Goal: Information Seeking & Learning: Compare options

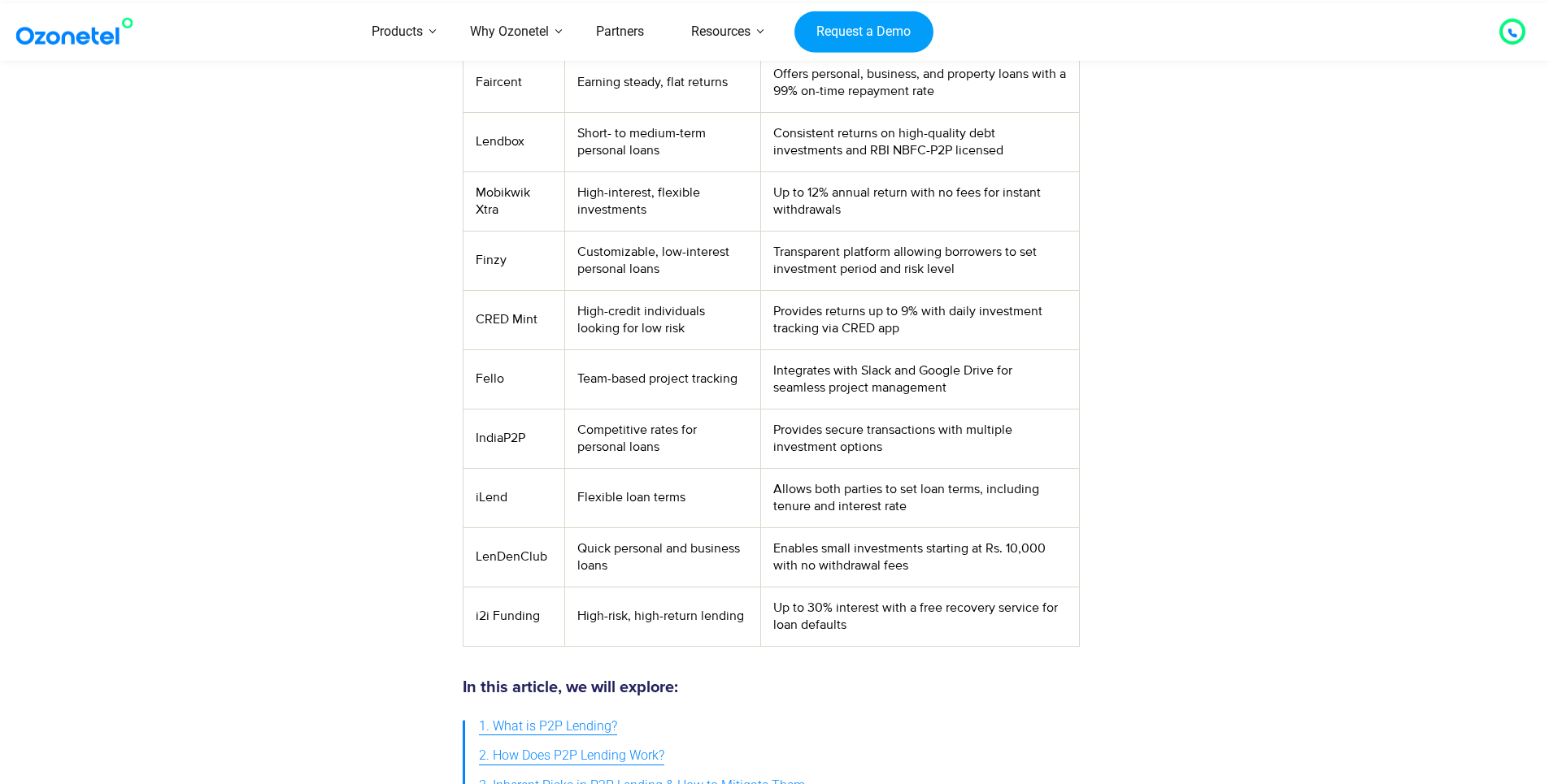
scroll to position [732, 0]
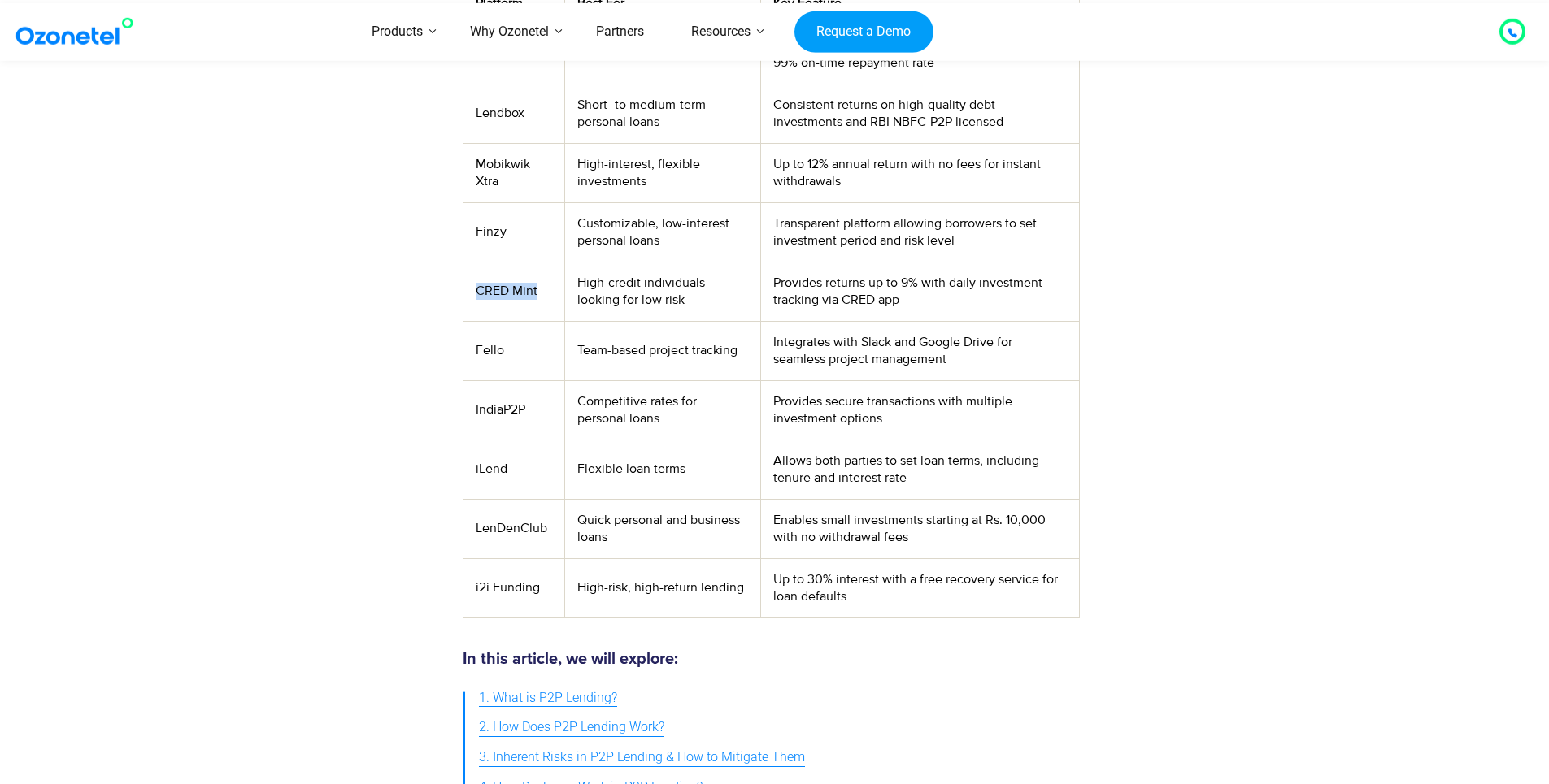
drag, startPoint x: 548, startPoint y: 288, endPoint x: 479, endPoint y: 288, distance: 69.0
click at [479, 289] on td "CRED Mint" at bounding box center [513, 291] width 102 height 59
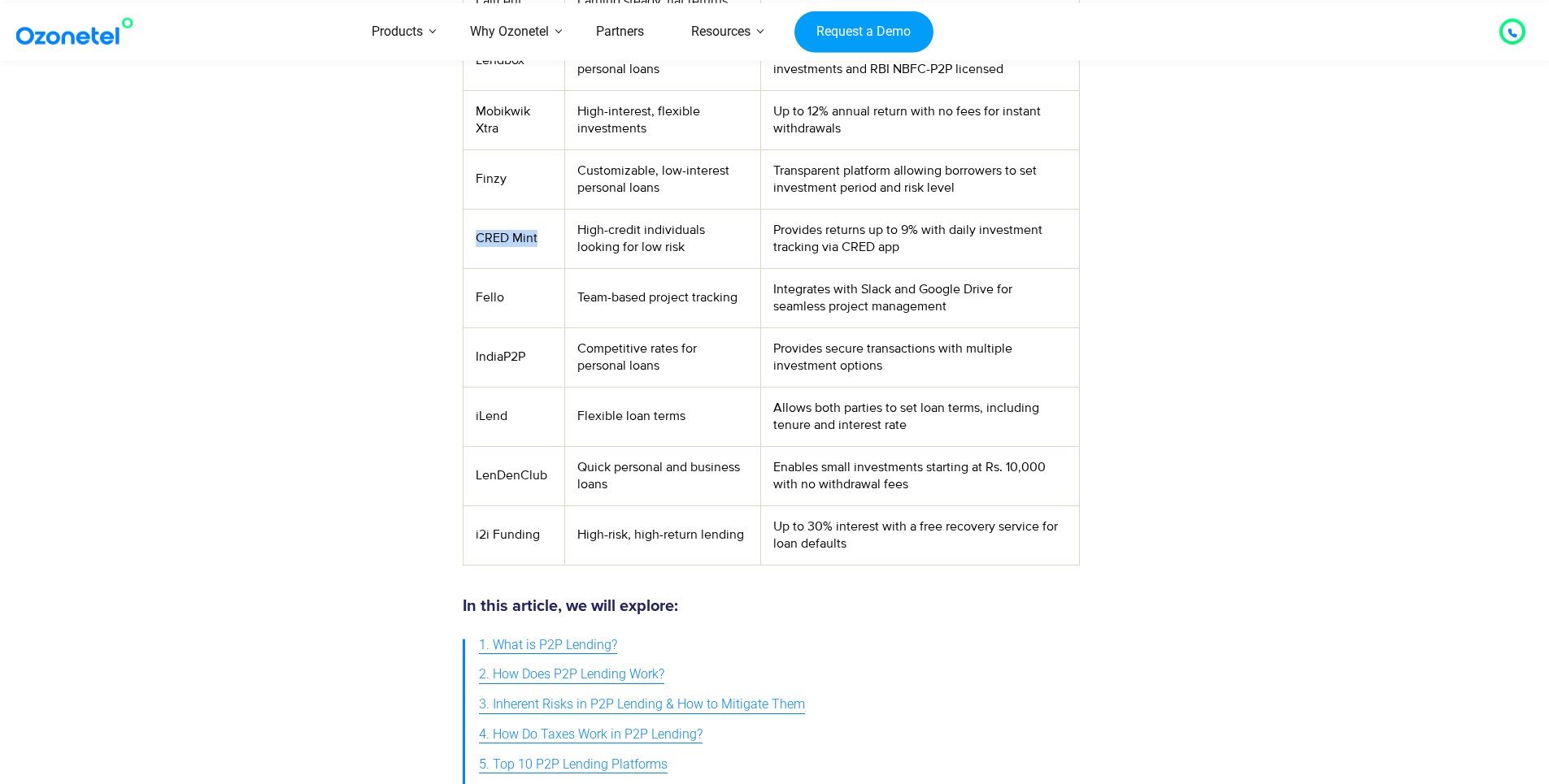
scroll to position [813, 0]
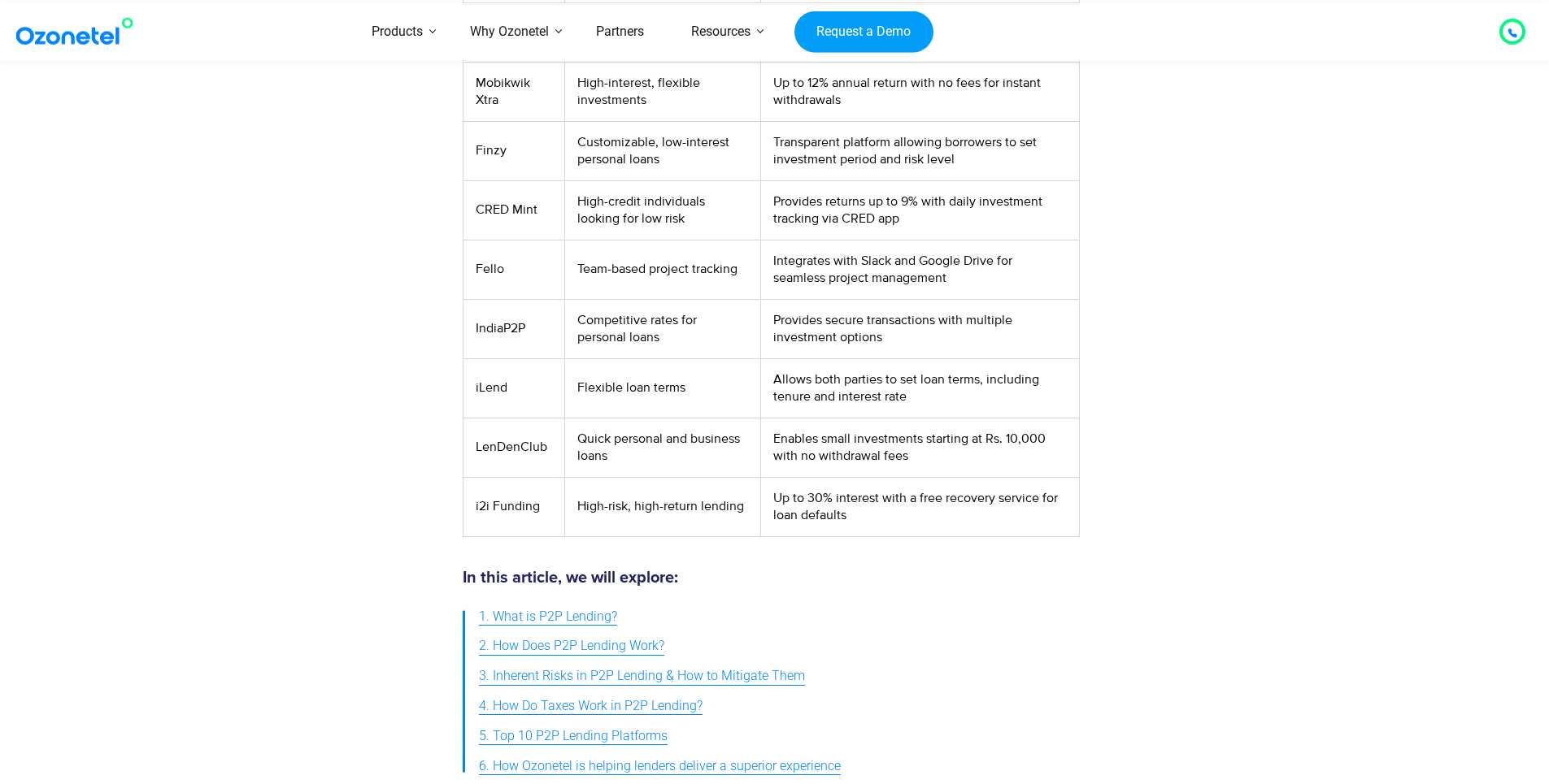
click at [548, 444] on td "LenDenClub" at bounding box center [513, 447] width 102 height 59
drag, startPoint x: 550, startPoint y: 445, endPoint x: 465, endPoint y: 455, distance: 85.6
click at [465, 455] on td "LenDenClub" at bounding box center [513, 447] width 102 height 59
drag, startPoint x: 465, startPoint y: 455, endPoint x: 511, endPoint y: 449, distance: 46.4
drag, startPoint x: 493, startPoint y: 391, endPoint x: 475, endPoint y: 388, distance: 18.2
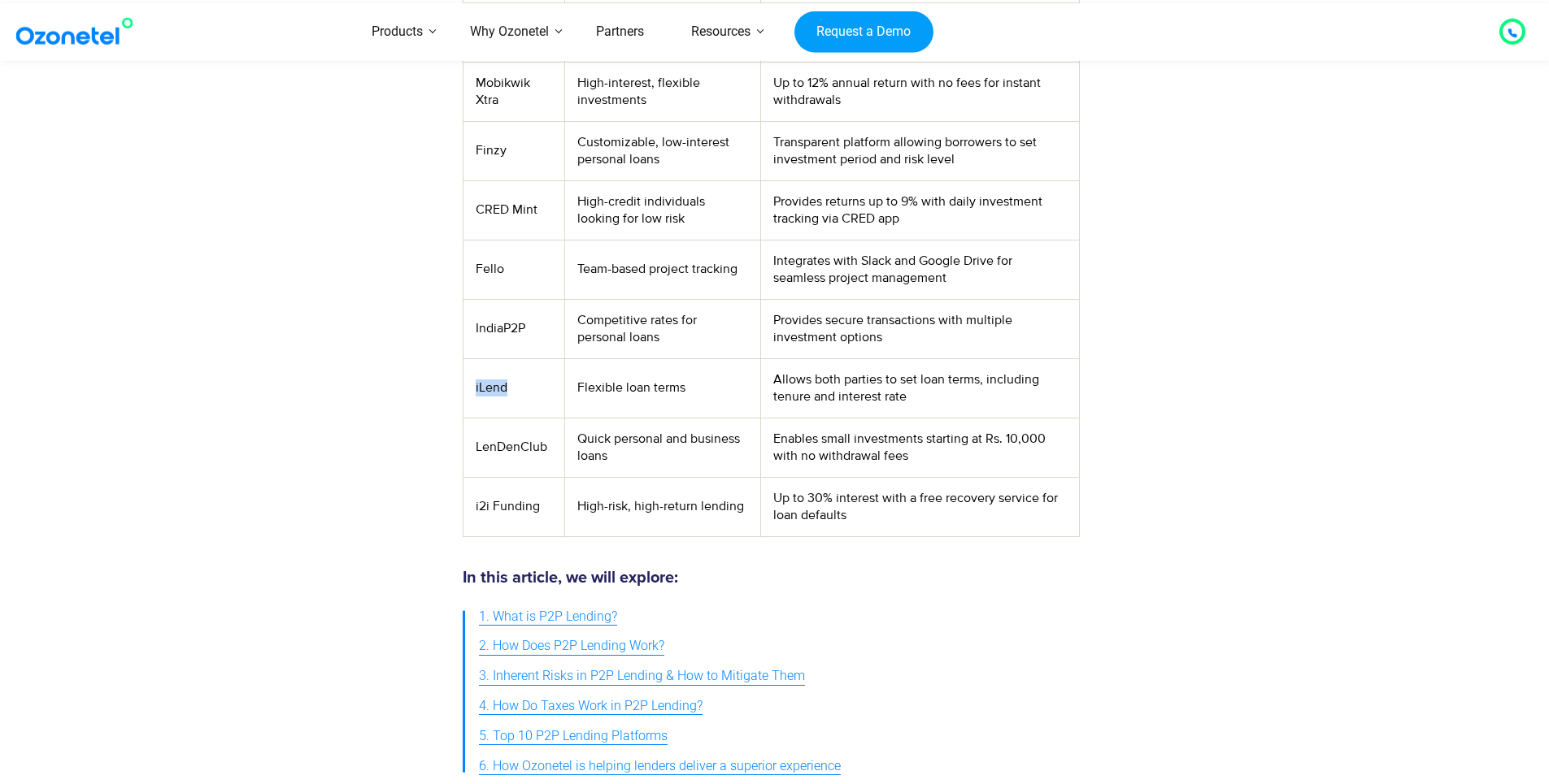
click at [475, 388] on td "iLend" at bounding box center [513, 388] width 102 height 59
drag, startPoint x: 546, startPoint y: 512, endPoint x: 474, endPoint y: 511, distance: 72.0
click at [474, 511] on td "i2i Funding" at bounding box center [513, 507] width 102 height 59
drag, startPoint x: 474, startPoint y: 511, endPoint x: 484, endPoint y: 506, distance: 11.2
click at [537, 396] on td "iLend" at bounding box center [513, 388] width 102 height 59
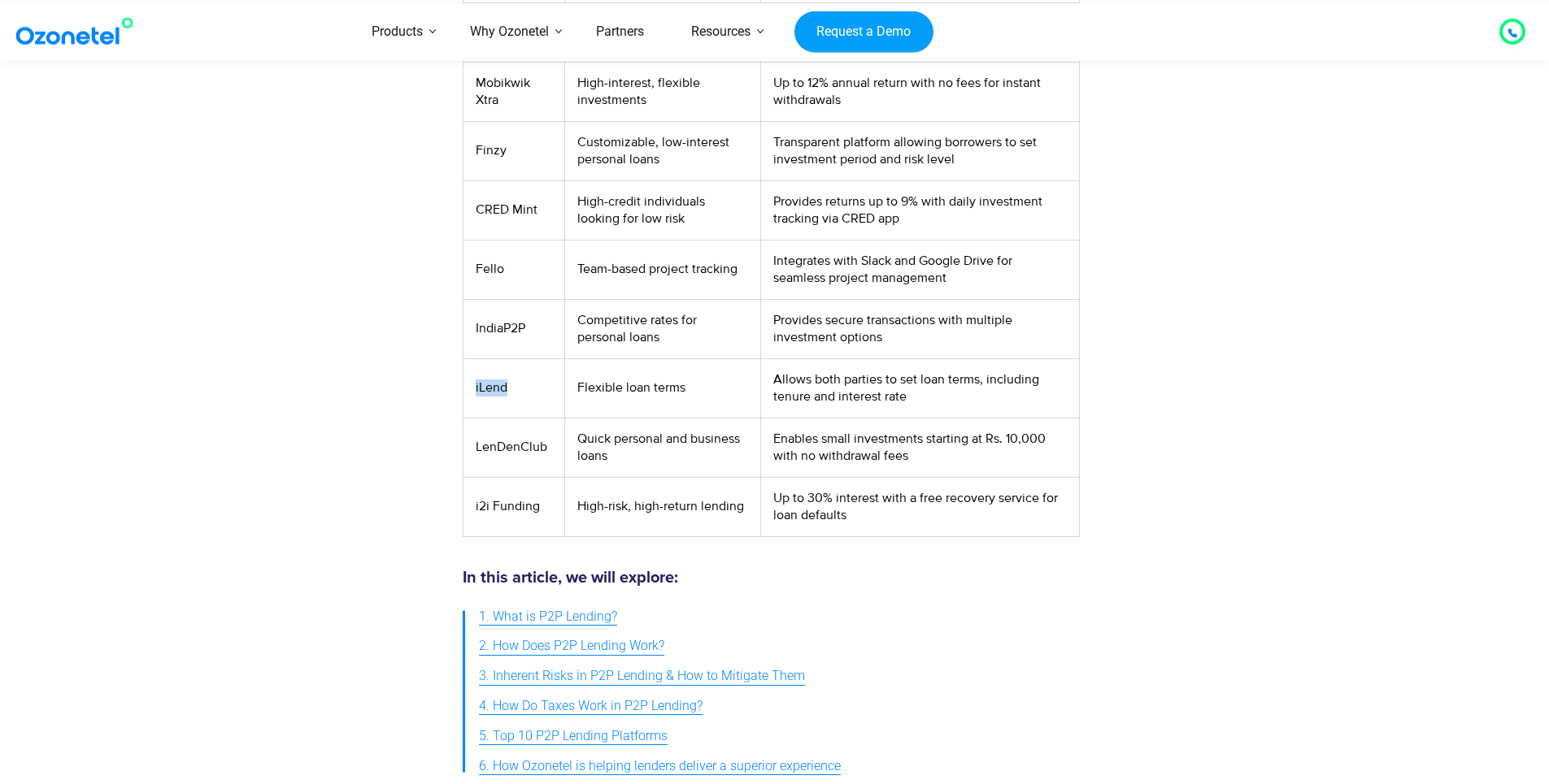
drag, startPoint x: 522, startPoint y: 385, endPoint x: 471, endPoint y: 383, distance: 51.0
click at [471, 383] on td "iLend" at bounding box center [513, 388] width 102 height 59
drag, startPoint x: 471, startPoint y: 383, endPoint x: 487, endPoint y: 387, distance: 16.5
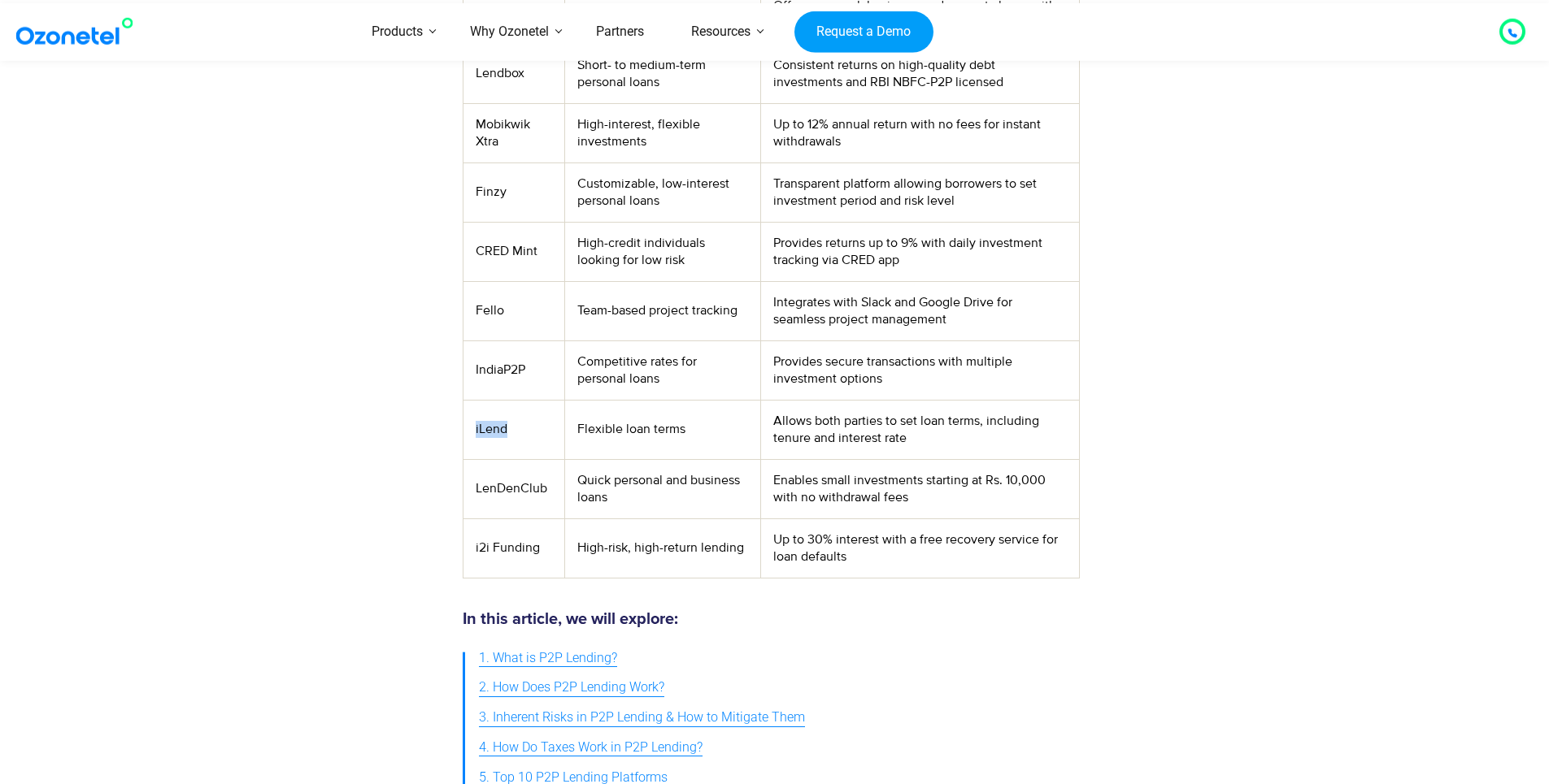
scroll to position [732, 0]
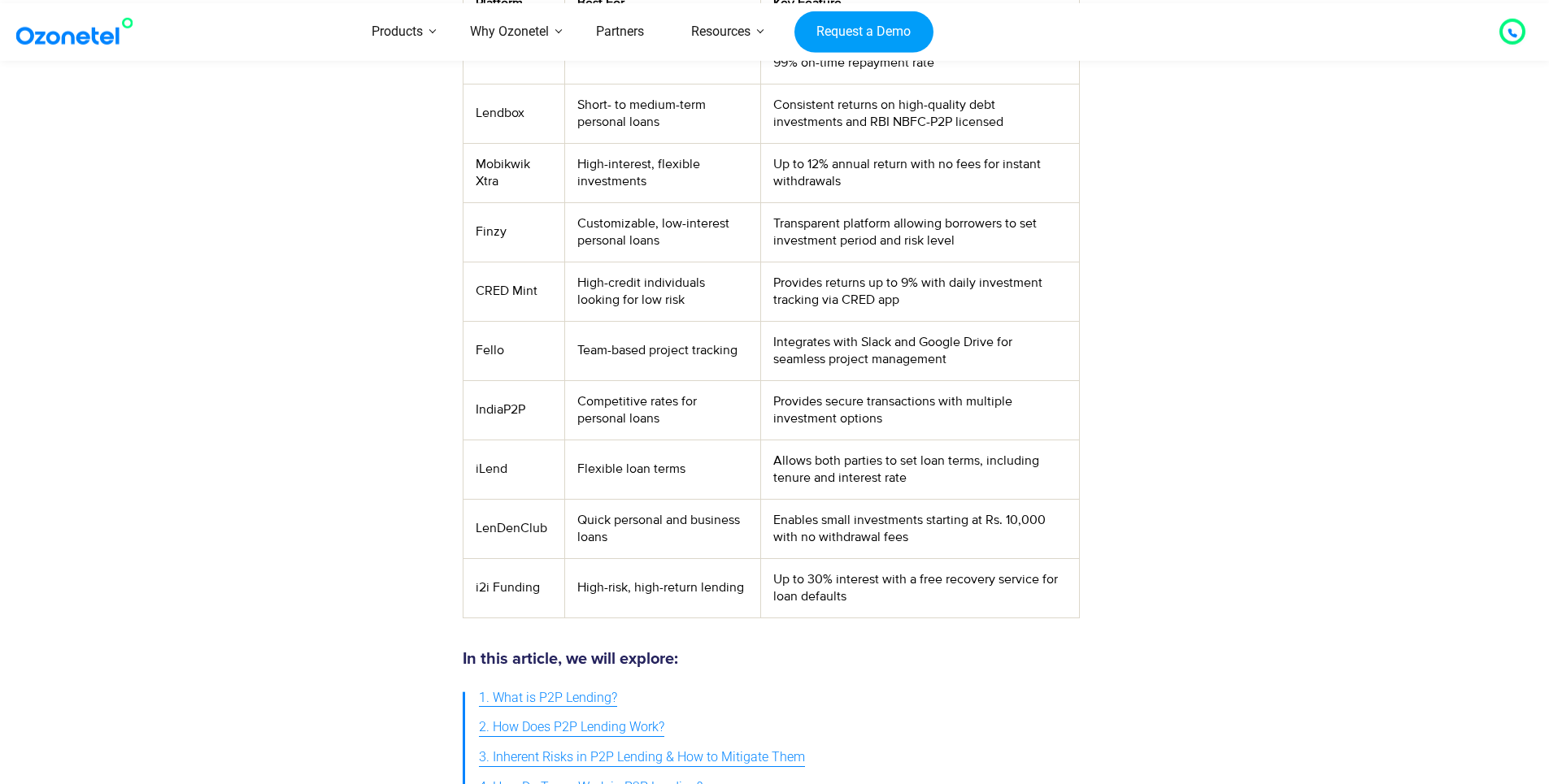
drag, startPoint x: 528, startPoint y: 349, endPoint x: 518, endPoint y: 346, distance: 10.4
click at [518, 346] on td "Fello" at bounding box center [513, 350] width 102 height 59
drag, startPoint x: 541, startPoint y: 401, endPoint x: 471, endPoint y: 414, distance: 71.2
click at [471, 414] on td "IndiaP2P" at bounding box center [513, 410] width 102 height 59
drag, startPoint x: 471, startPoint y: 414, endPoint x: 499, endPoint y: 407, distance: 28.9
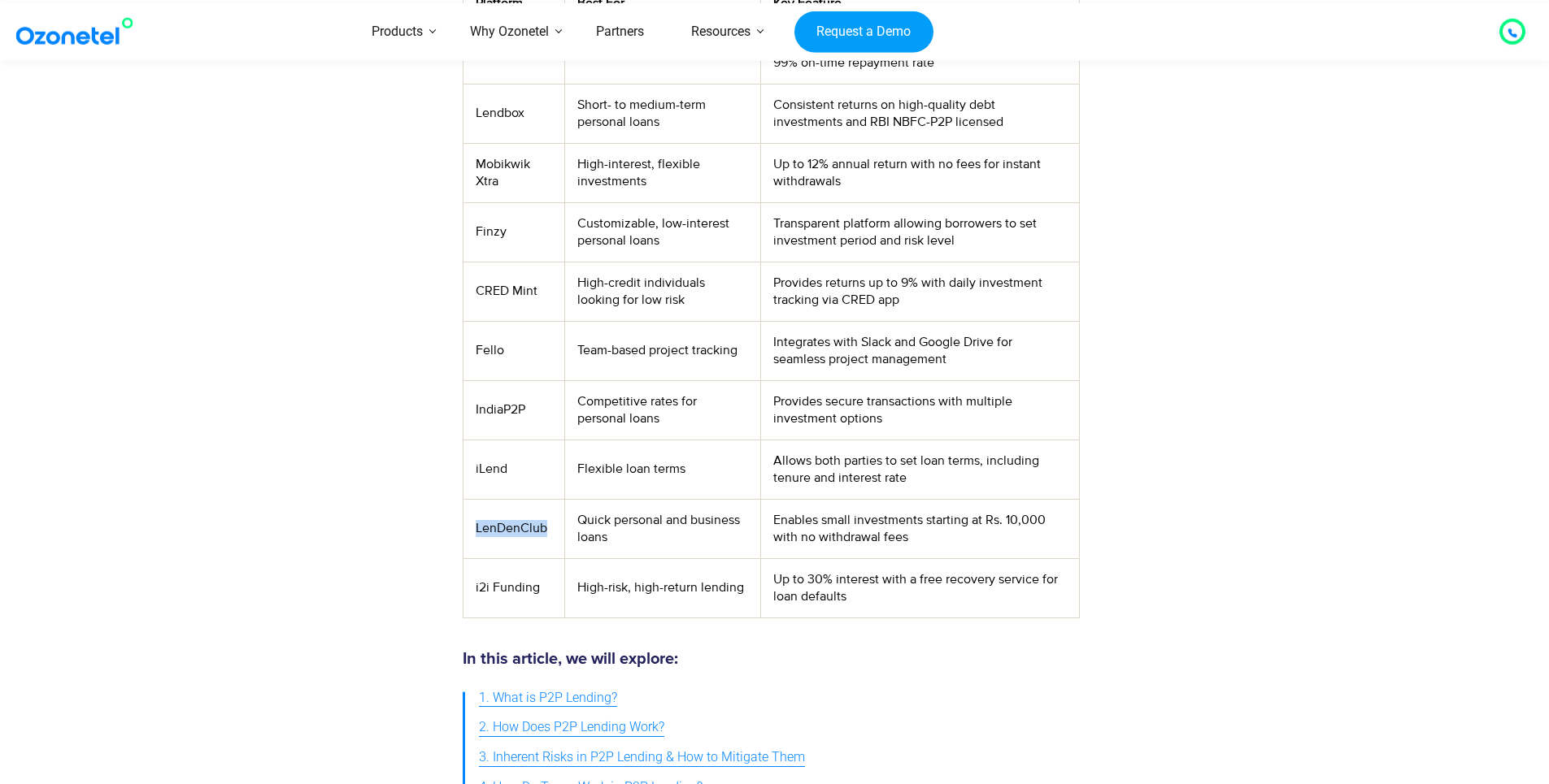
drag, startPoint x: 553, startPoint y: 530, endPoint x: 476, endPoint y: 530, distance: 77.0
click at [476, 530] on td "LenDenClub" at bounding box center [513, 529] width 102 height 59
drag, startPoint x: 504, startPoint y: 350, endPoint x: 480, endPoint y: 343, distance: 25.0
click at [480, 343] on td "Fello" at bounding box center [513, 350] width 102 height 59
drag, startPoint x: 519, startPoint y: 240, endPoint x: 475, endPoint y: 235, distance: 44.3
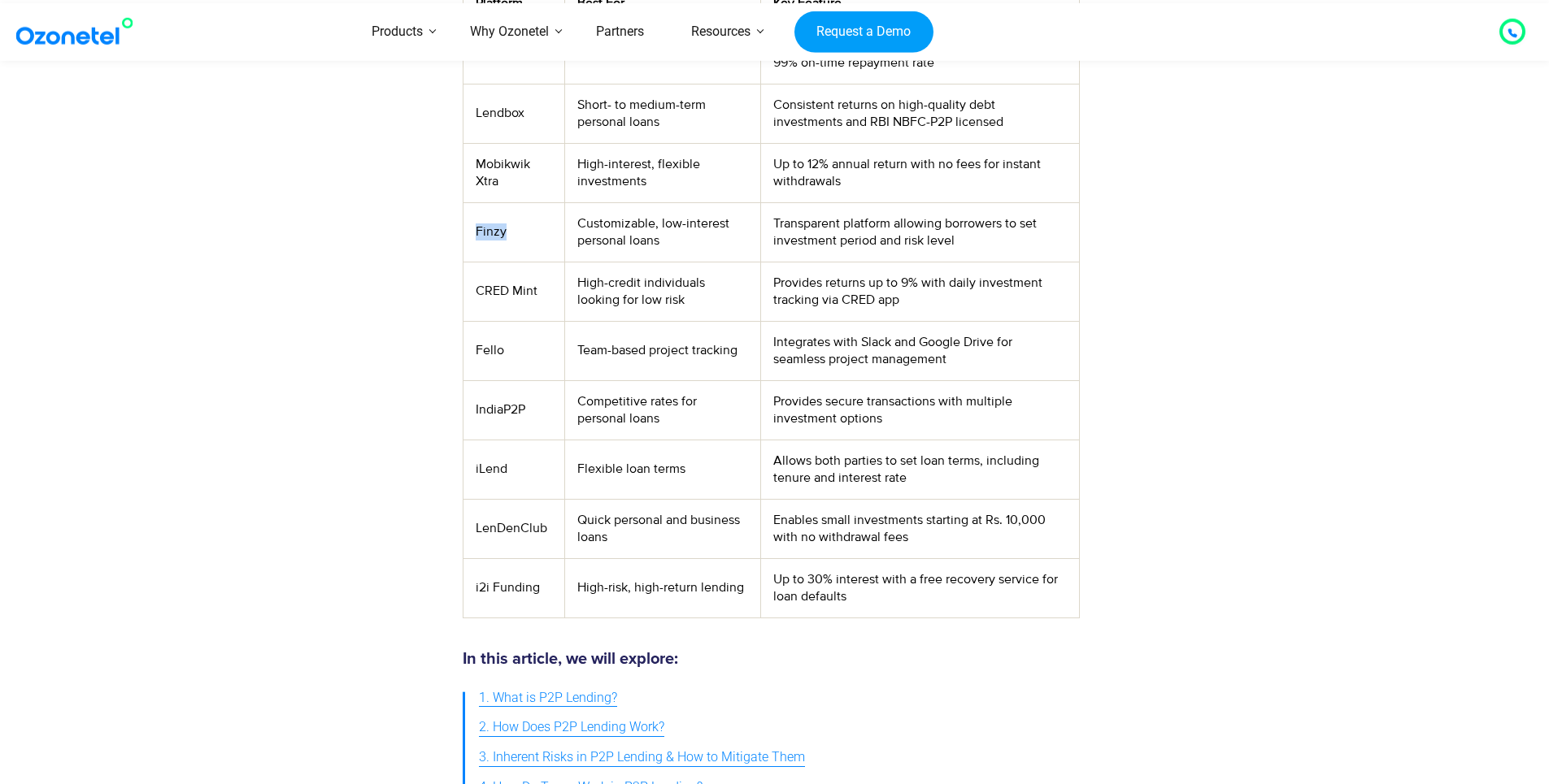
click at [475, 235] on td "Finzy" at bounding box center [513, 232] width 102 height 59
drag, startPoint x: 475, startPoint y: 235, endPoint x: 485, endPoint y: 234, distance: 10.0
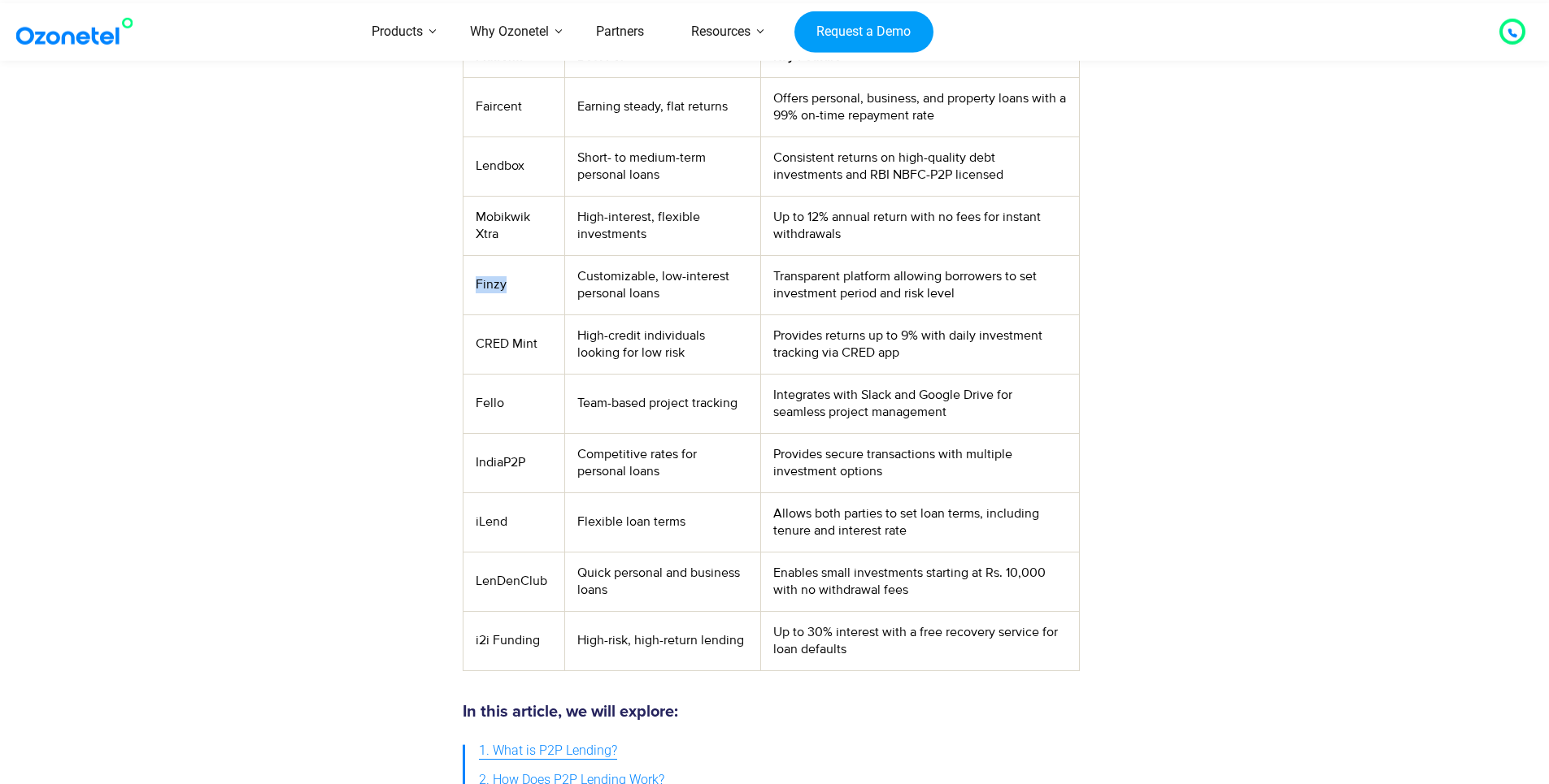
scroll to position [650, 0]
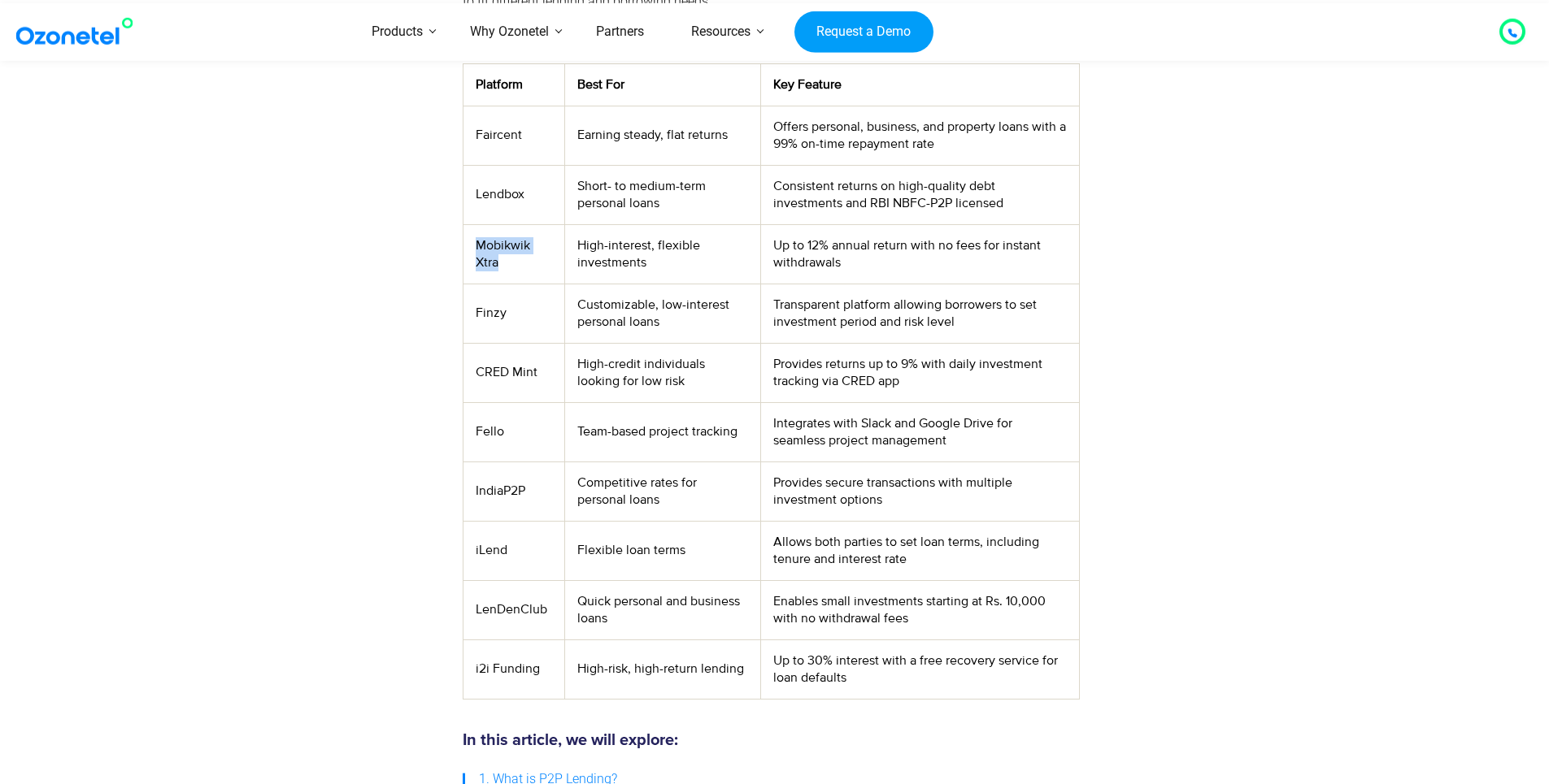
drag, startPoint x: 511, startPoint y: 265, endPoint x: 468, endPoint y: 245, distance: 47.4
click at [468, 245] on td "Mobikwik Xtra" at bounding box center [513, 254] width 102 height 59
drag, startPoint x: 468, startPoint y: 245, endPoint x: 487, endPoint y: 246, distance: 19.0
drag, startPoint x: 539, startPoint y: 198, endPoint x: 477, endPoint y: 196, distance: 62.0
click at [477, 196] on td "Lendbox" at bounding box center [513, 195] width 102 height 59
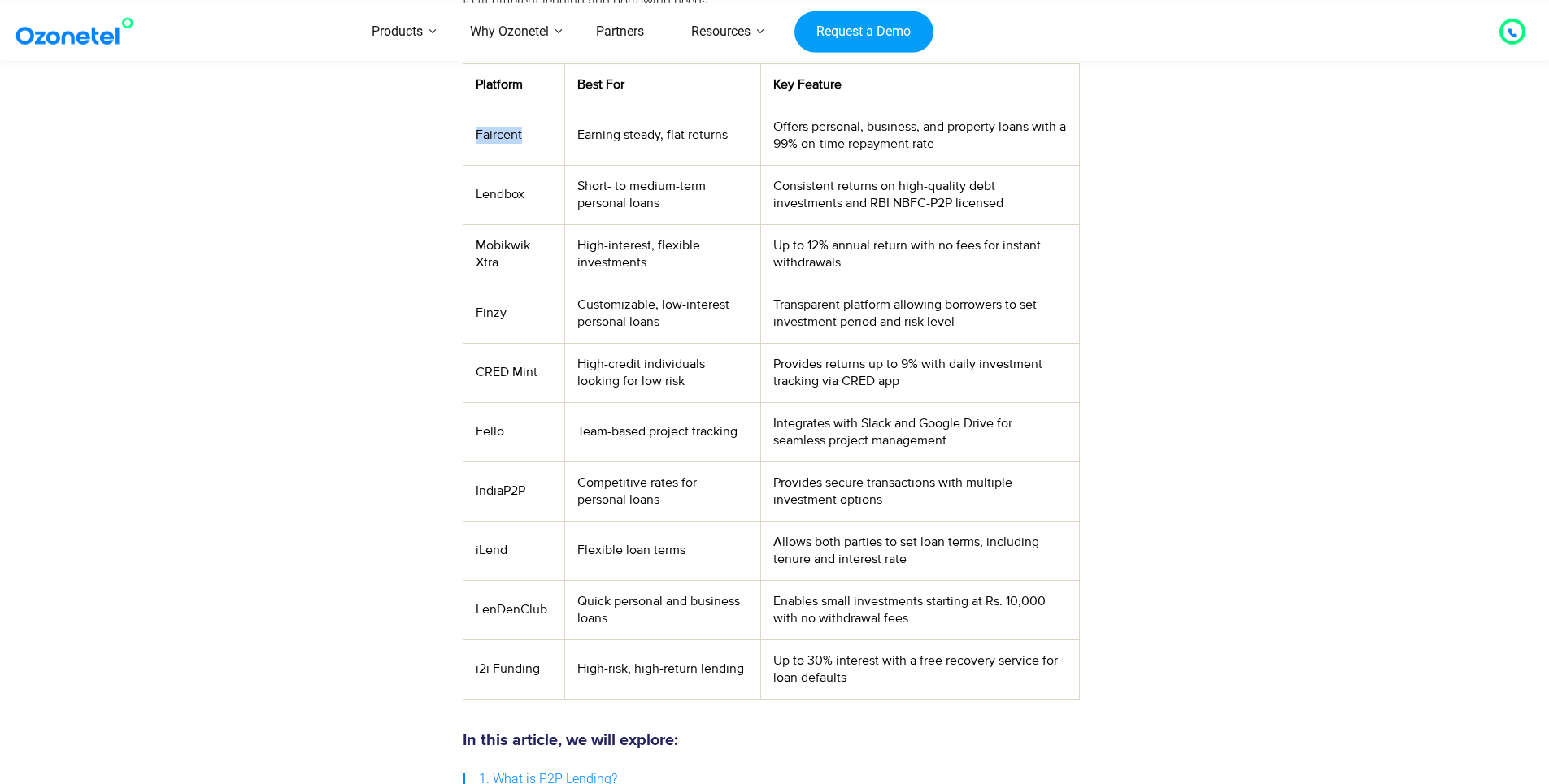
drag, startPoint x: 545, startPoint y: 134, endPoint x: 475, endPoint y: 136, distance: 70.0
click at [475, 136] on td "Faircent" at bounding box center [513, 136] width 102 height 59
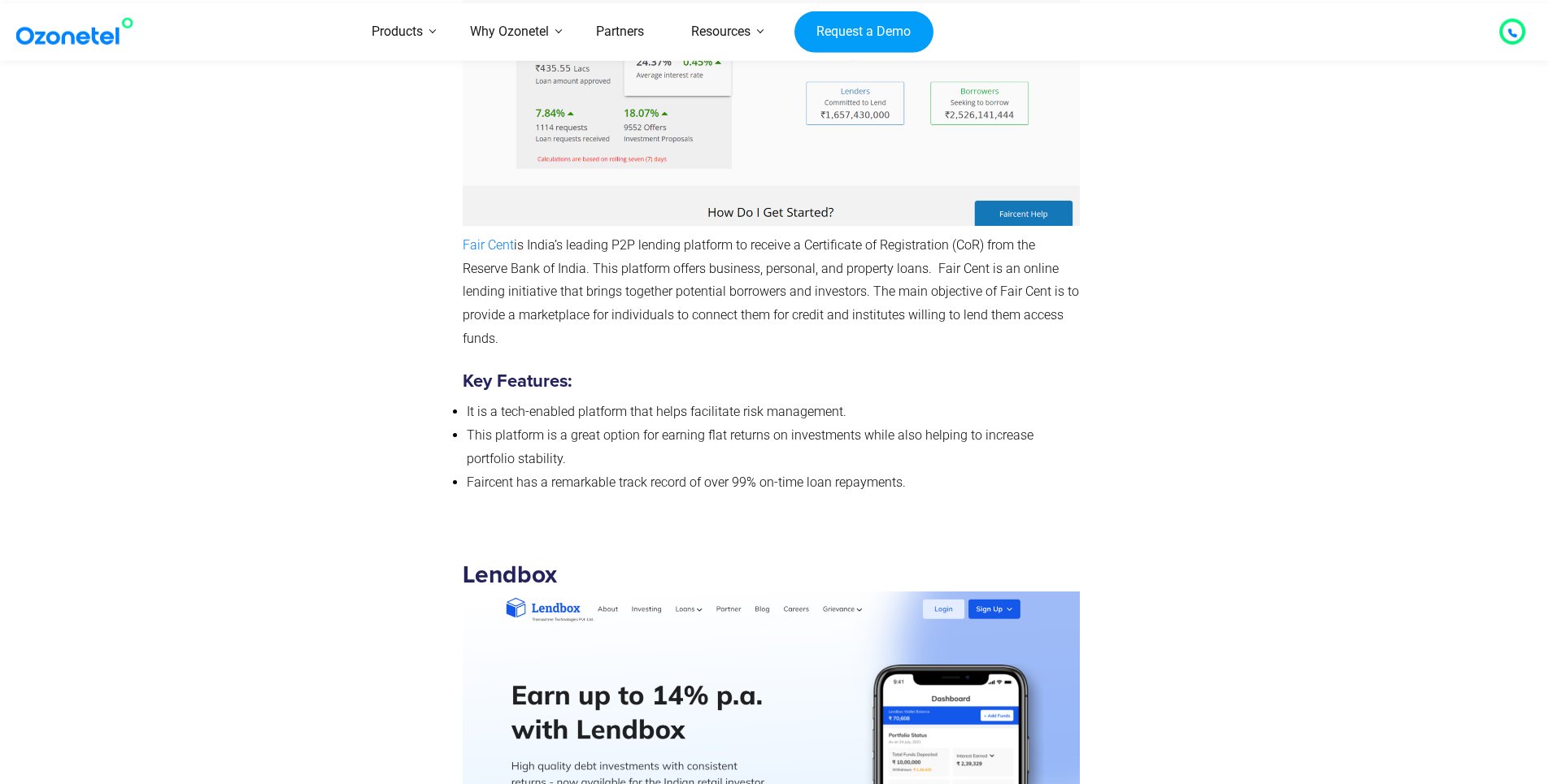
scroll to position [3251, 0]
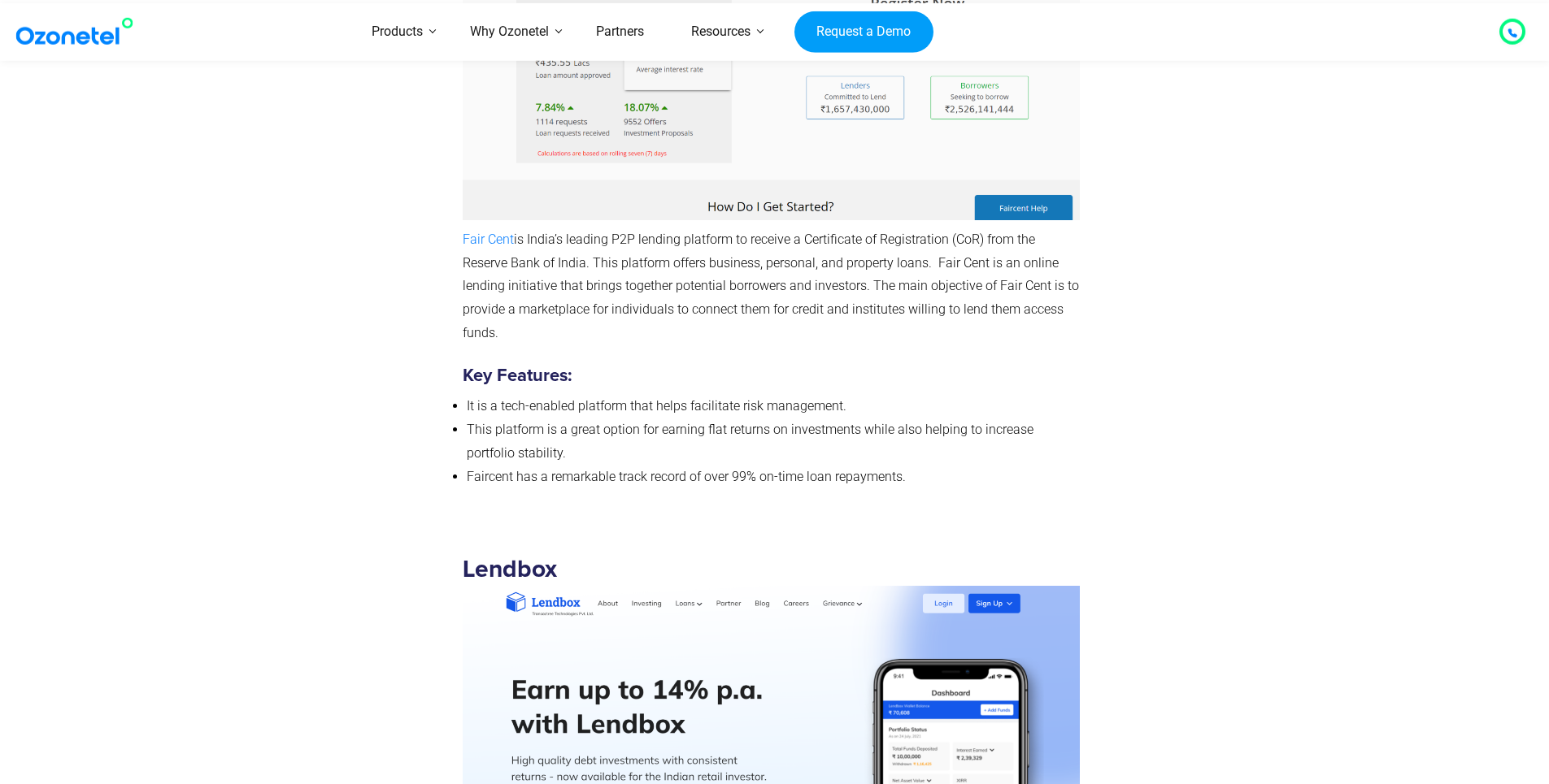
click at [1218, 324] on div at bounding box center [1178, 153] width 179 height 712
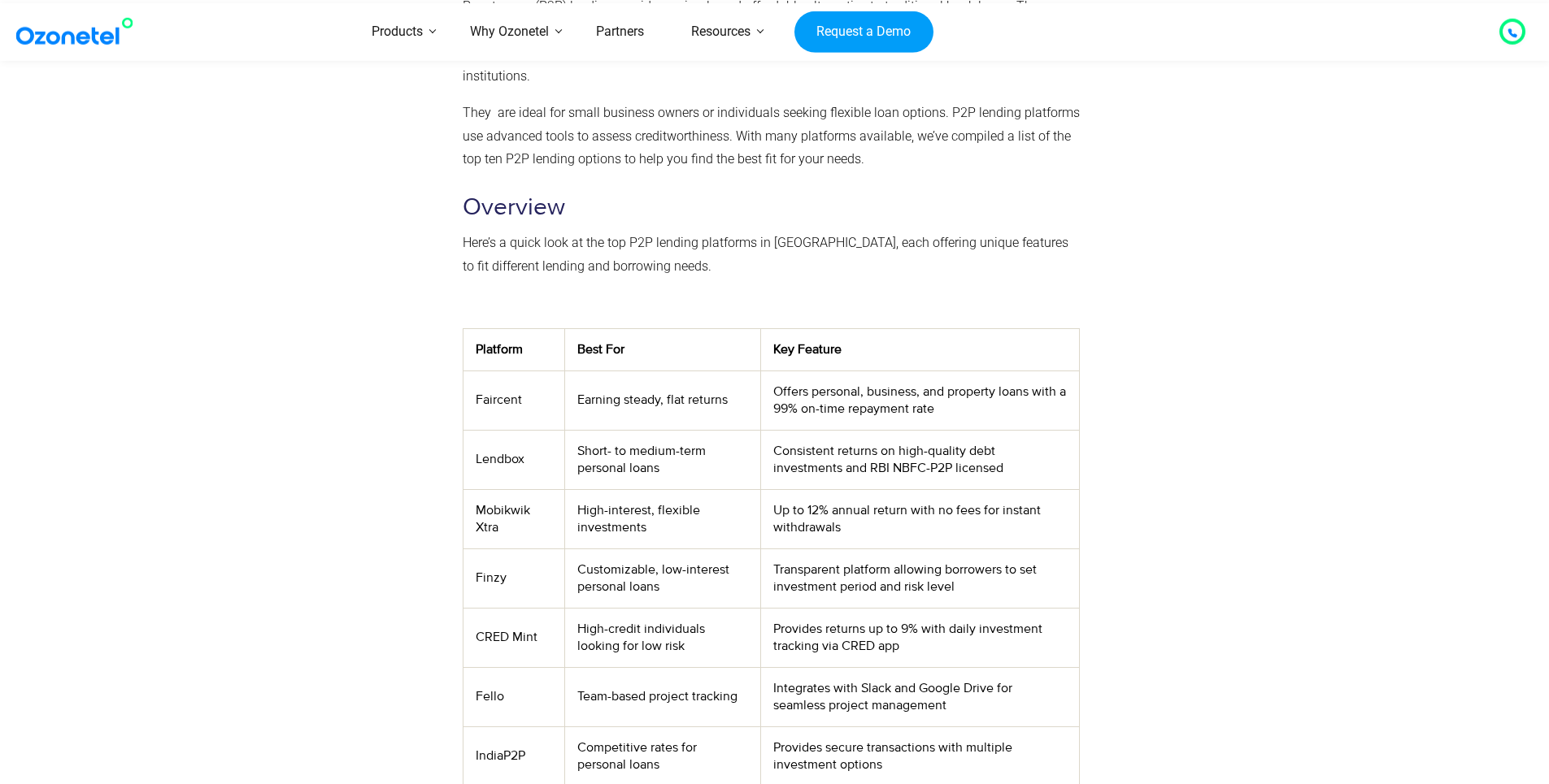
scroll to position [379, 0]
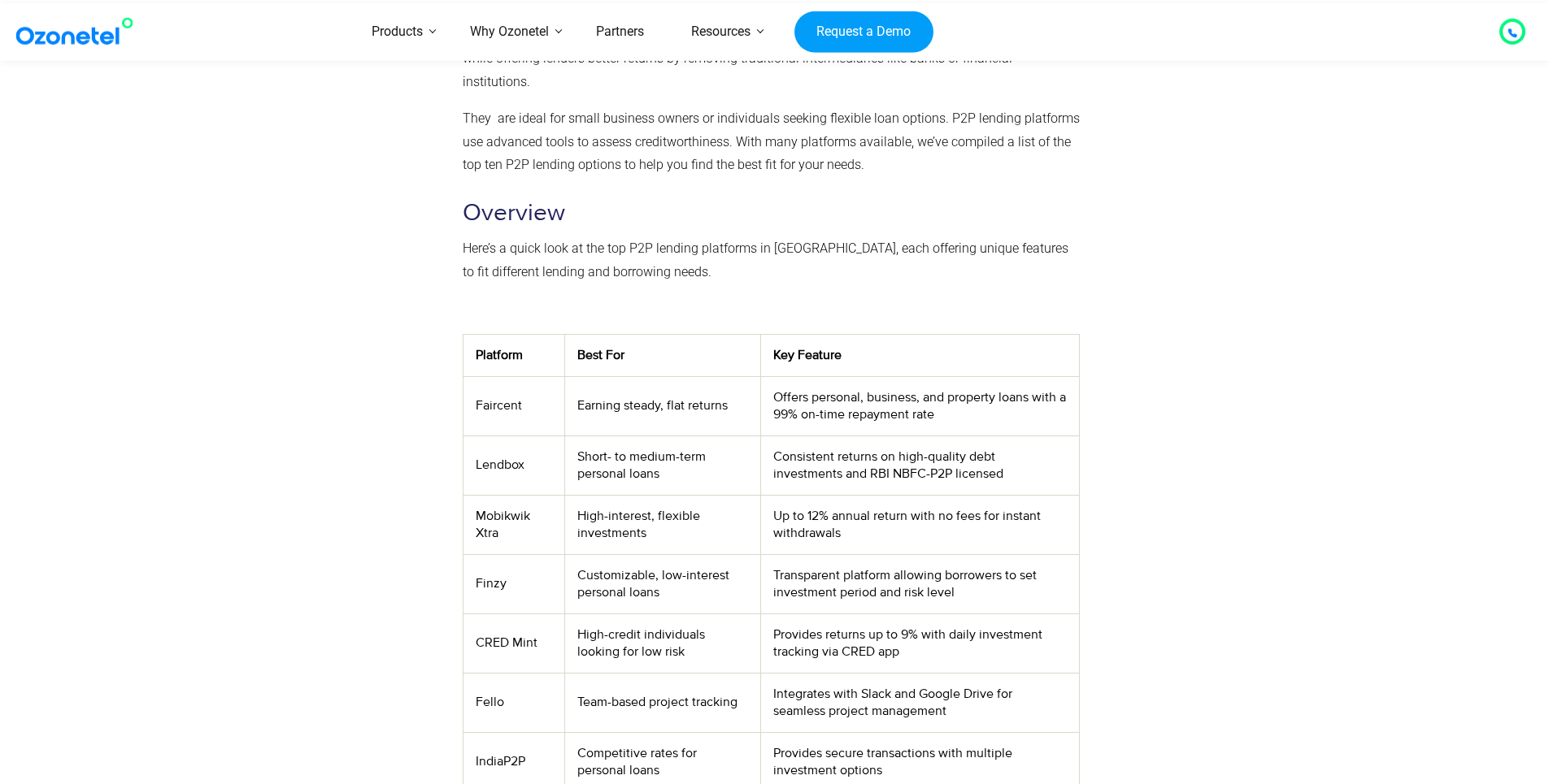
click at [1190, 484] on div at bounding box center [1178, 486] width 179 height 986
click at [844, 473] on td "Consistent returns on high-quality debt investments and RBI NBFC-P2P licensed" at bounding box center [920, 465] width 318 height 59
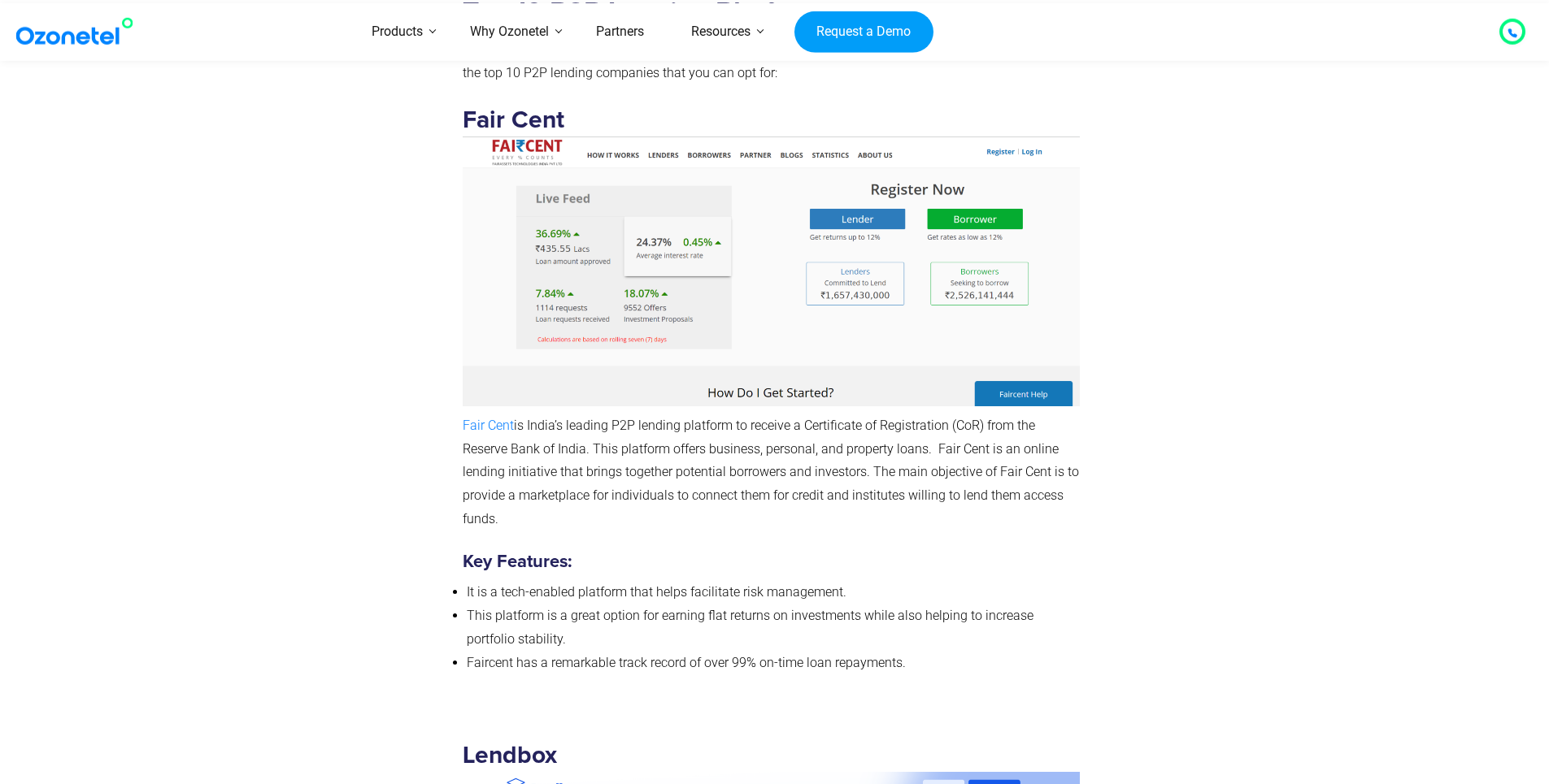
scroll to position [3062, 0]
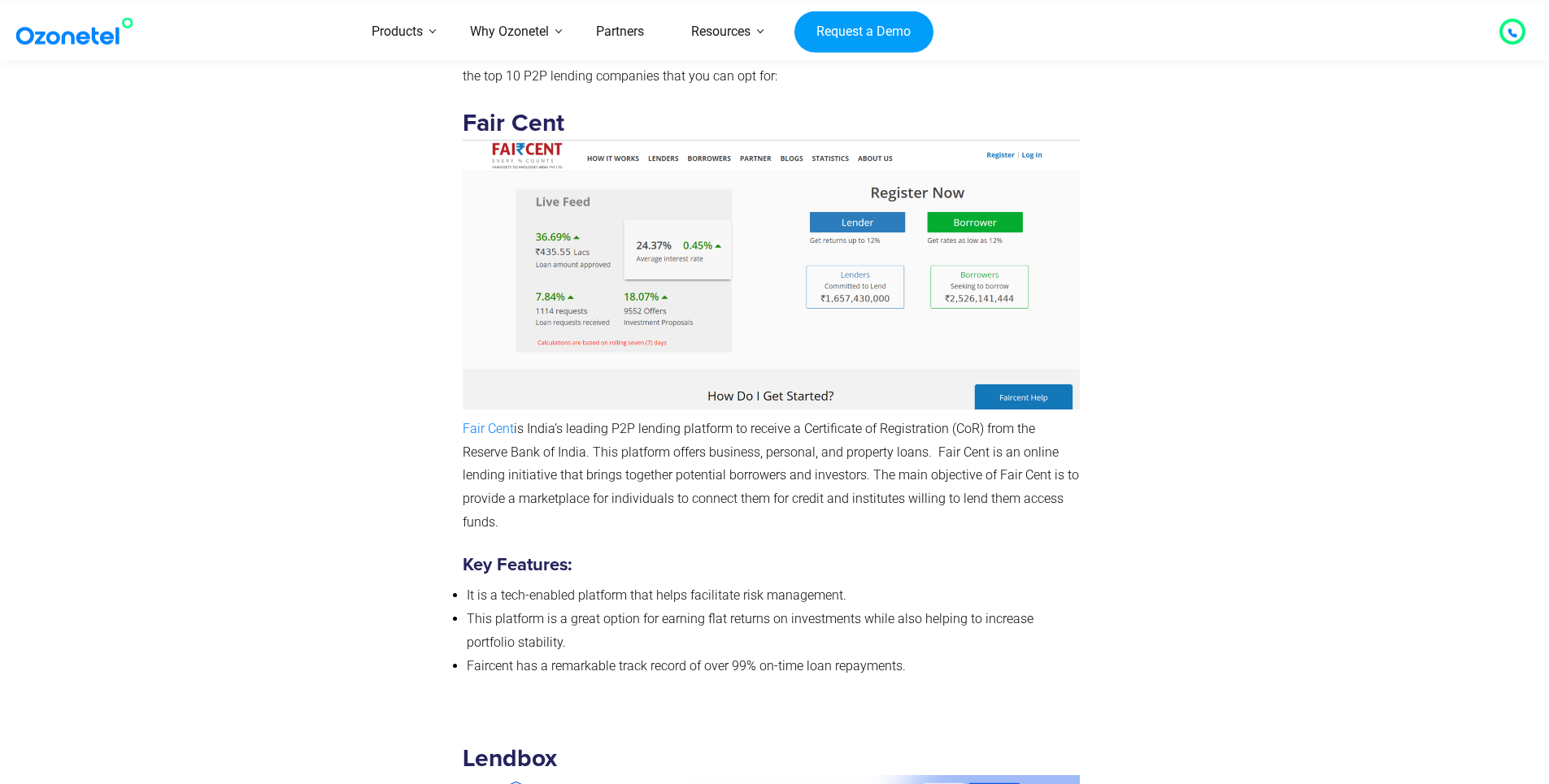
click at [1260, 407] on div at bounding box center [1178, 343] width 179 height 712
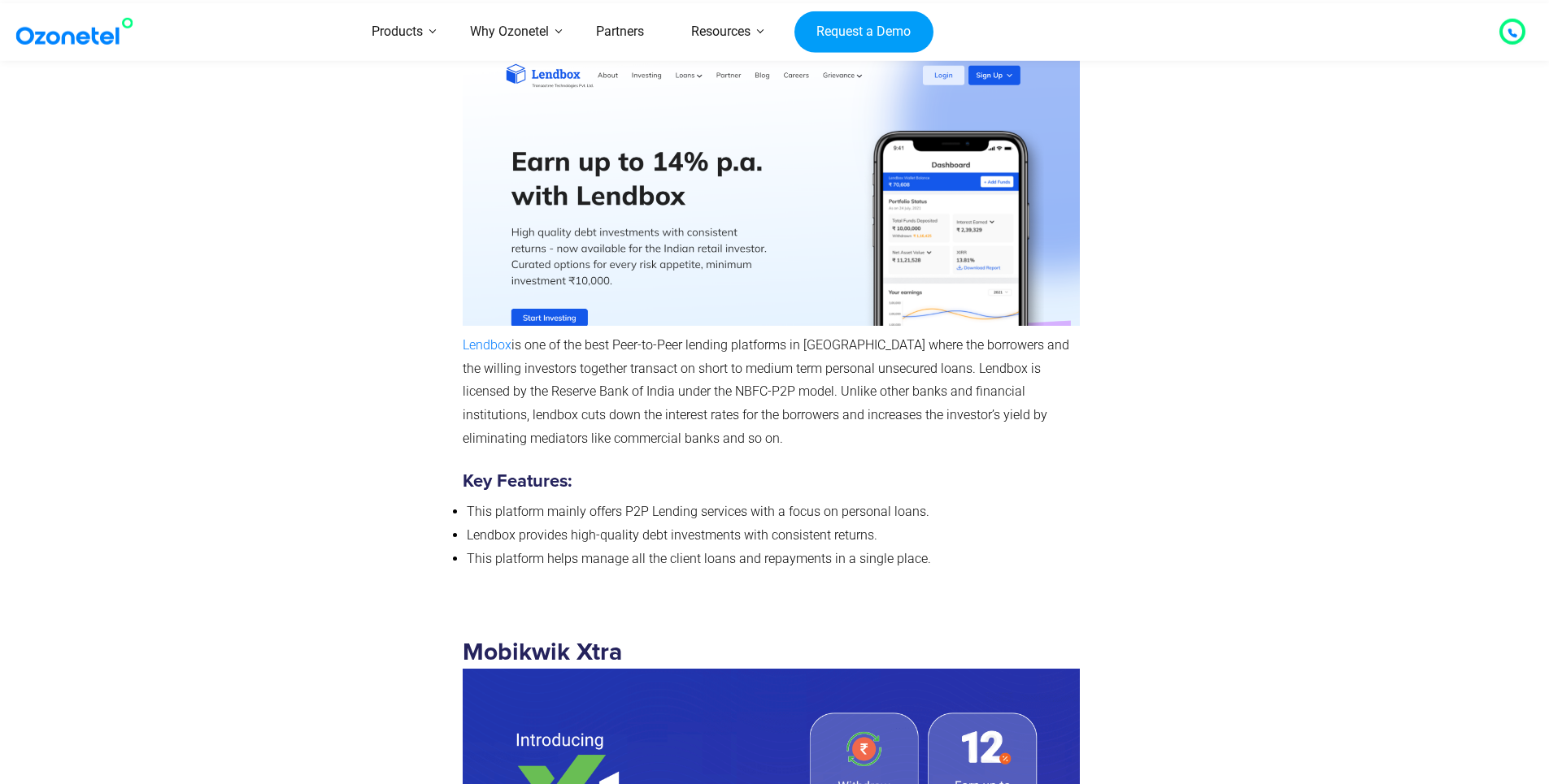
click at [1275, 375] on div "Lendbox Lendbox is one of the best Peer-to-Peer lending platforms in [GEOGRAPHI…" at bounding box center [774, 294] width 1016 height 611
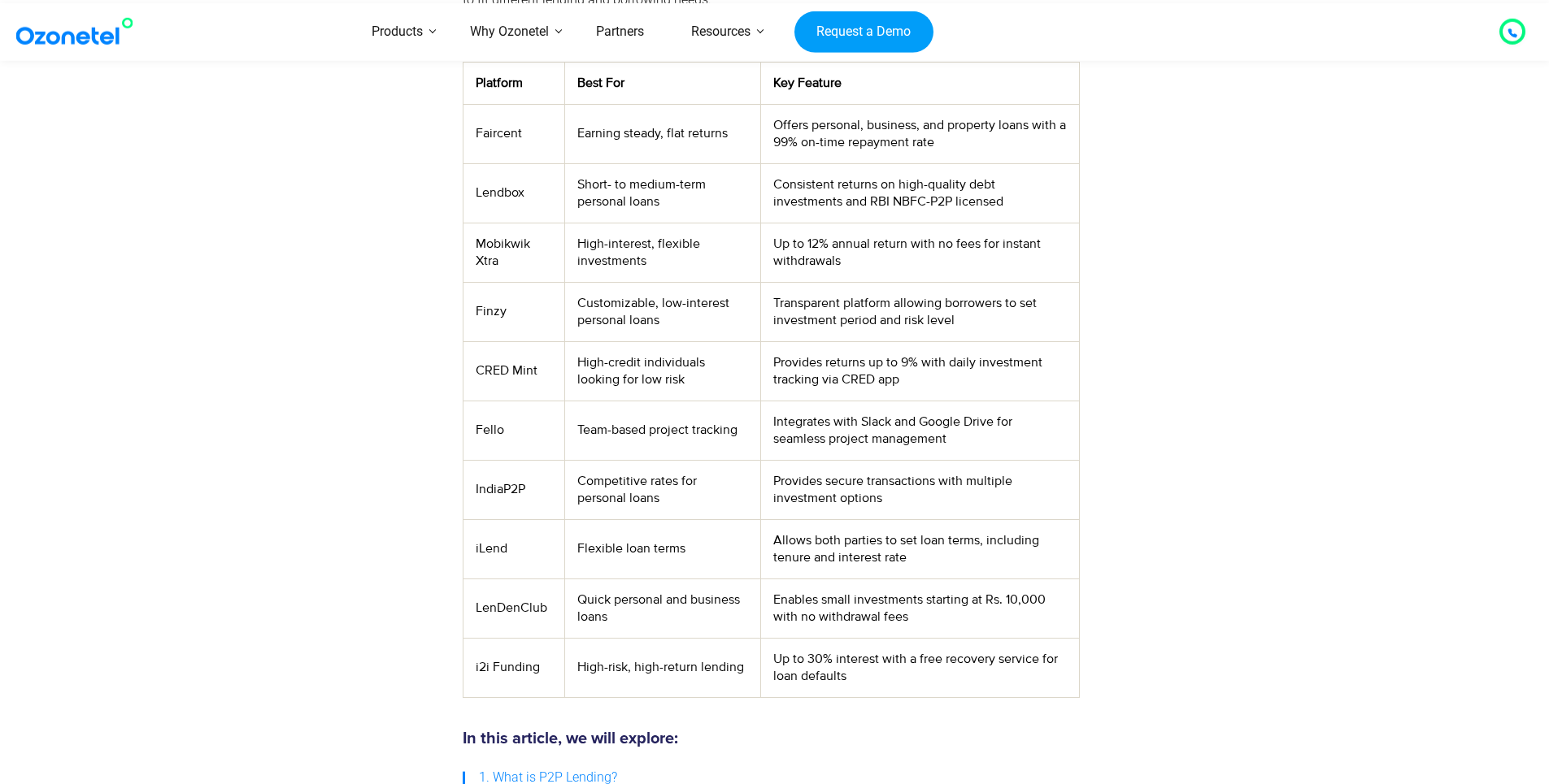
scroll to position [624, 0]
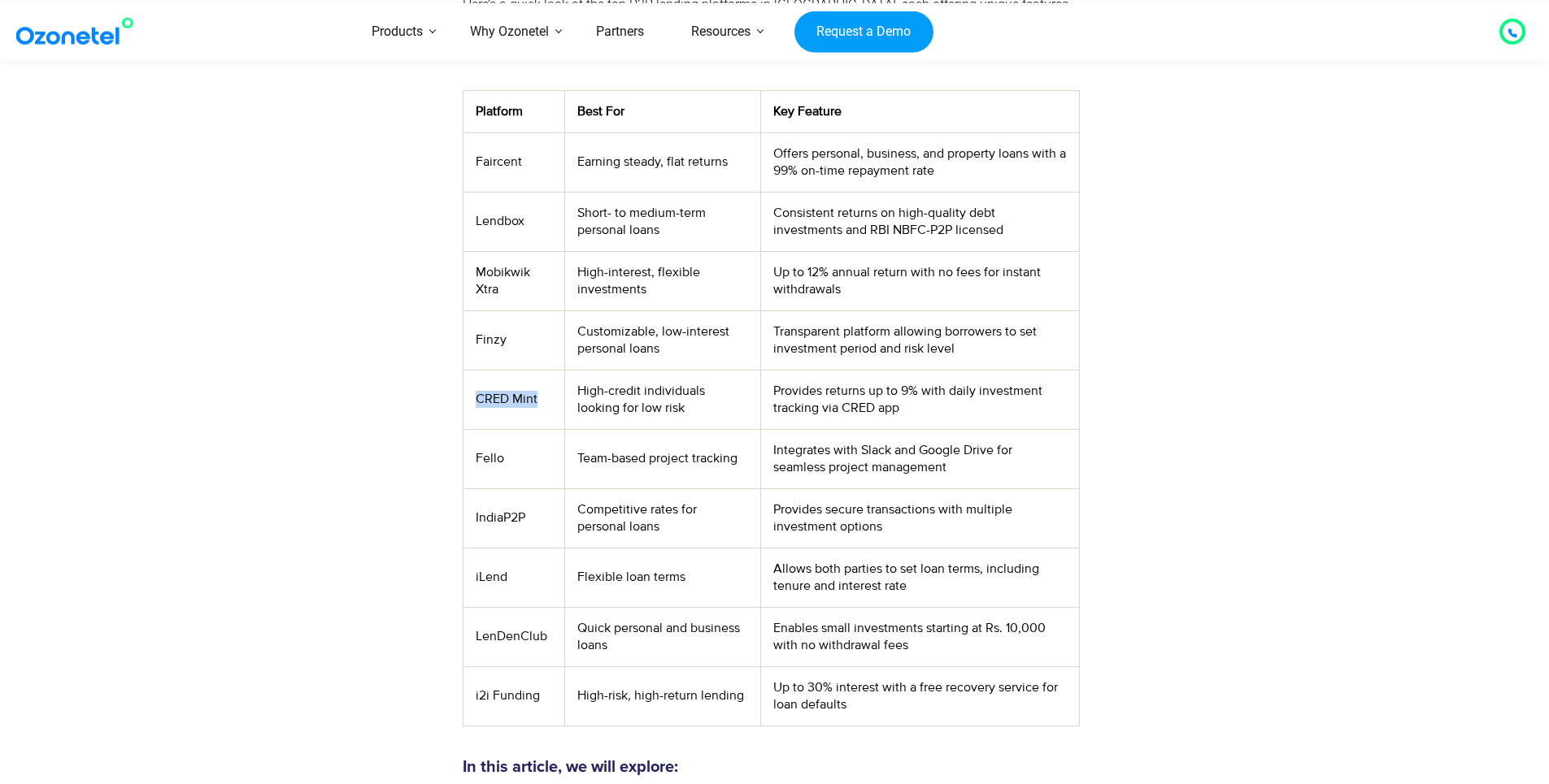
drag, startPoint x: 473, startPoint y: 394, endPoint x: 538, endPoint y: 399, distance: 65.2
click at [538, 399] on td "CRED Mint" at bounding box center [513, 400] width 102 height 59
drag, startPoint x: 924, startPoint y: 387, endPoint x: 902, endPoint y: 384, distance: 22.2
click at [902, 384] on td "Provides returns up to 9% with daily investment tracking via CRED app" at bounding box center [920, 400] width 318 height 59
drag, startPoint x: 512, startPoint y: 284, endPoint x: 476, endPoint y: 269, distance: 39.0
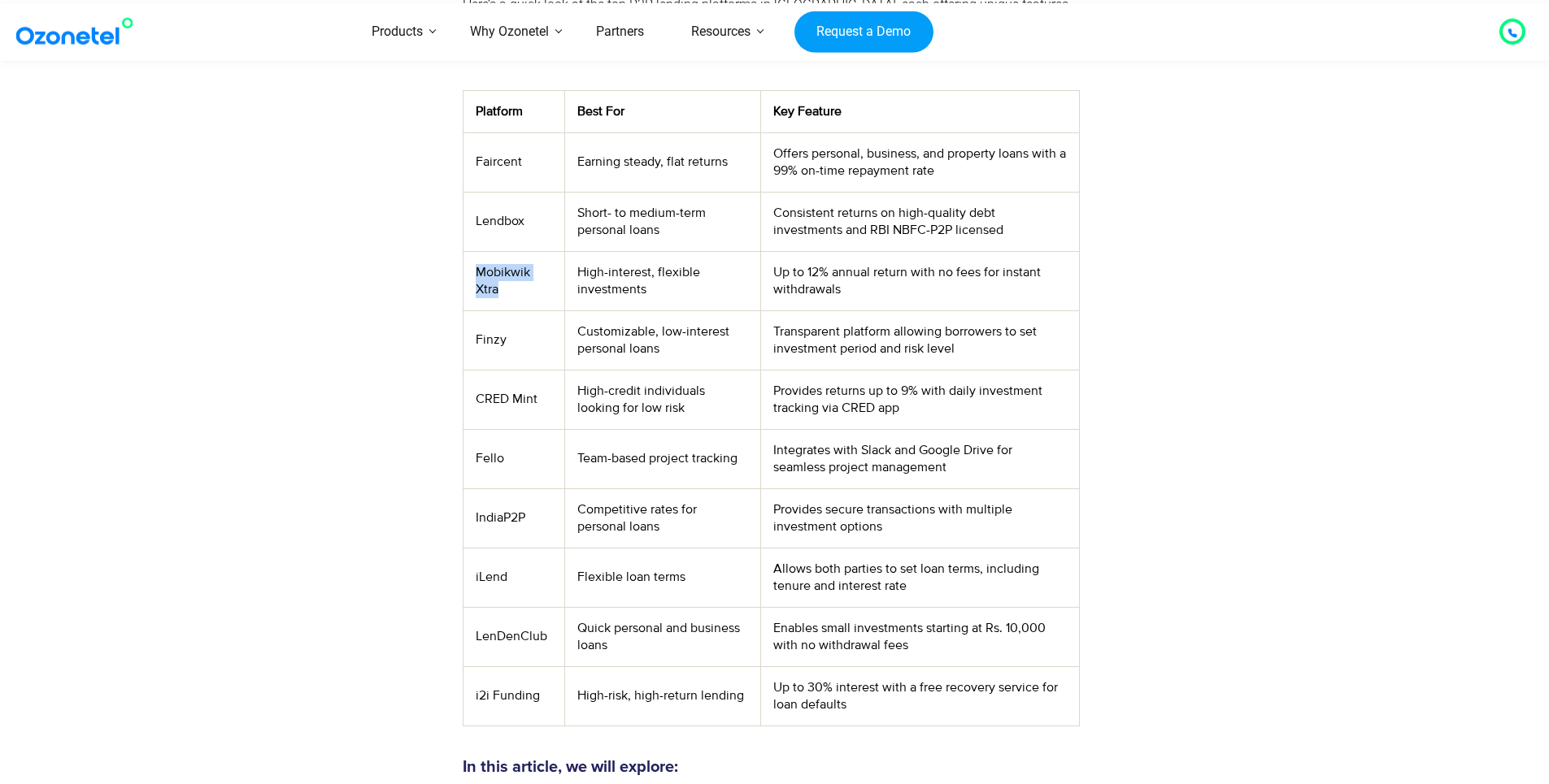
click at [476, 269] on td "Mobikwik Xtra" at bounding box center [513, 281] width 102 height 59
drag, startPoint x: 807, startPoint y: 269, endPoint x: 837, endPoint y: 273, distance: 30.3
click at [837, 273] on td "Up to 12% annual return with no fees for instant withdrawals" at bounding box center [920, 281] width 318 height 59
drag, startPoint x: 837, startPoint y: 273, endPoint x: 1066, endPoint y: 226, distance: 233.8
click at [1066, 226] on td "Consistent returns on high-quality debt investments and RBI NBFC-P2P licensed" at bounding box center [920, 222] width 318 height 59
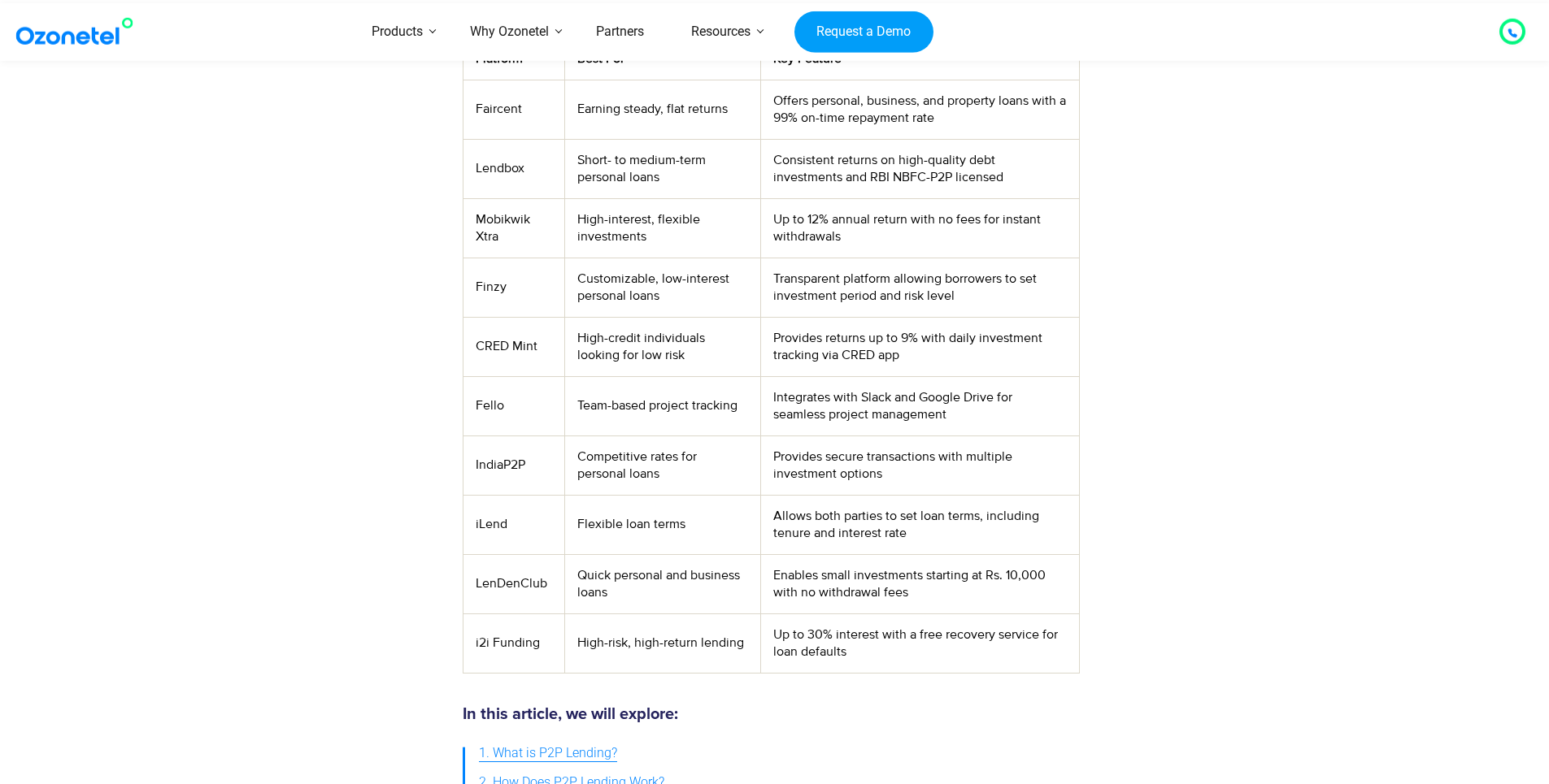
scroll to position [705, 0]
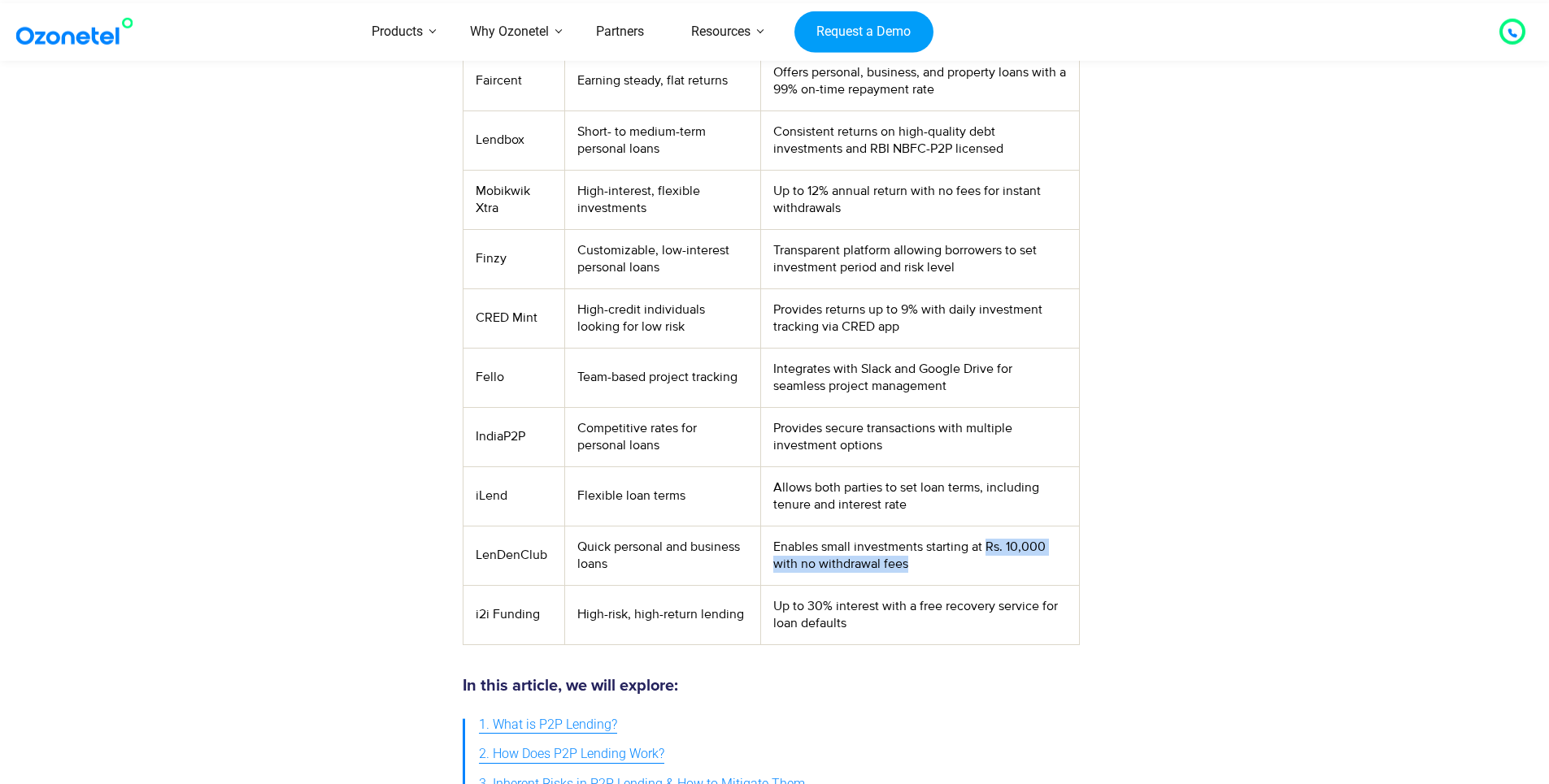
drag, startPoint x: 911, startPoint y: 570, endPoint x: 984, endPoint y: 546, distance: 76.8
click at [984, 546] on td "Enables small investments starting at Rs. 10,000 with no withdrawal fees" at bounding box center [920, 555] width 318 height 59
click at [981, 561] on td "Enables small investments starting at Rs. 10,000 with no withdrawal fees" at bounding box center [920, 555] width 318 height 59
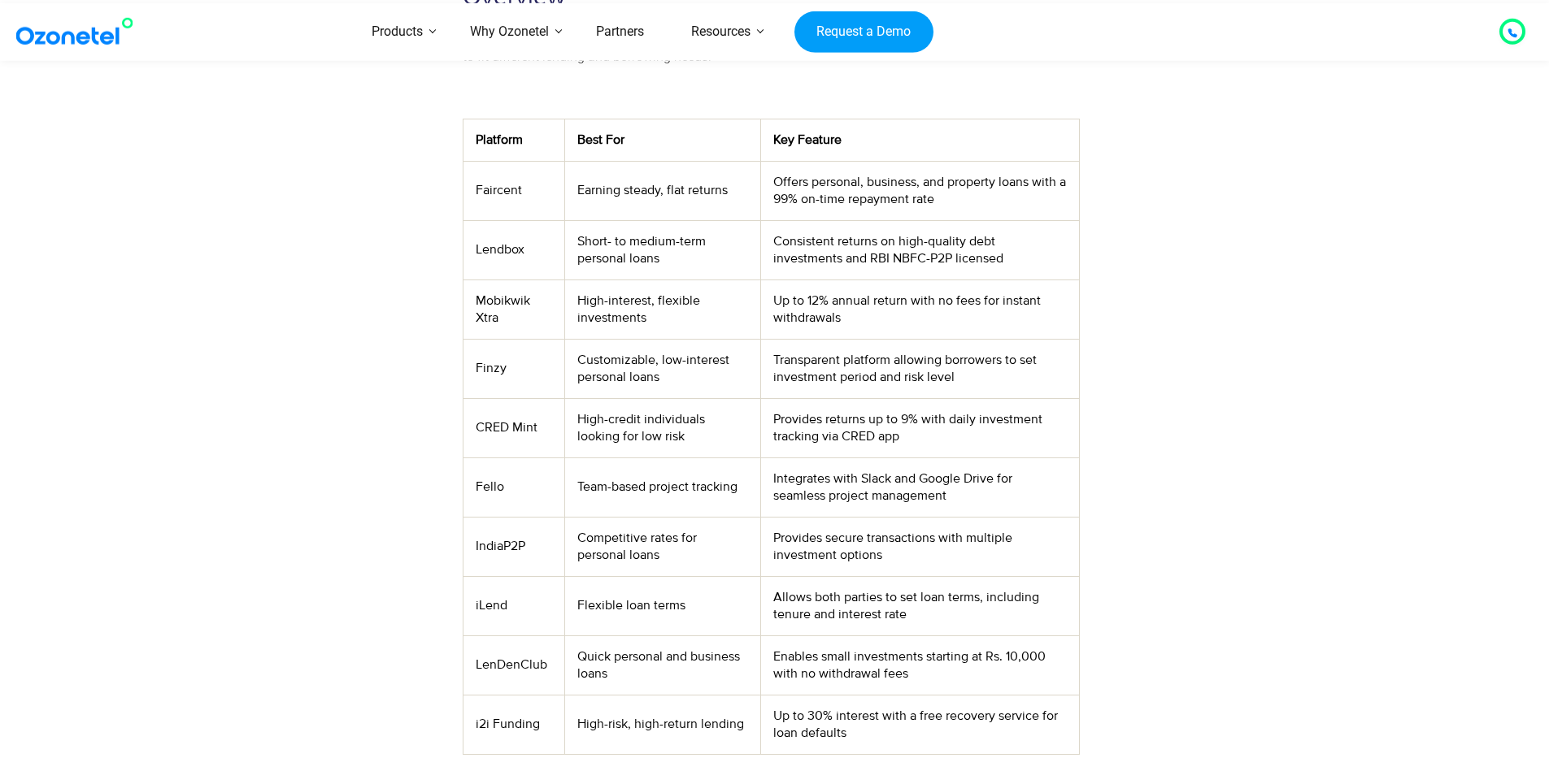
scroll to position [624, 0]
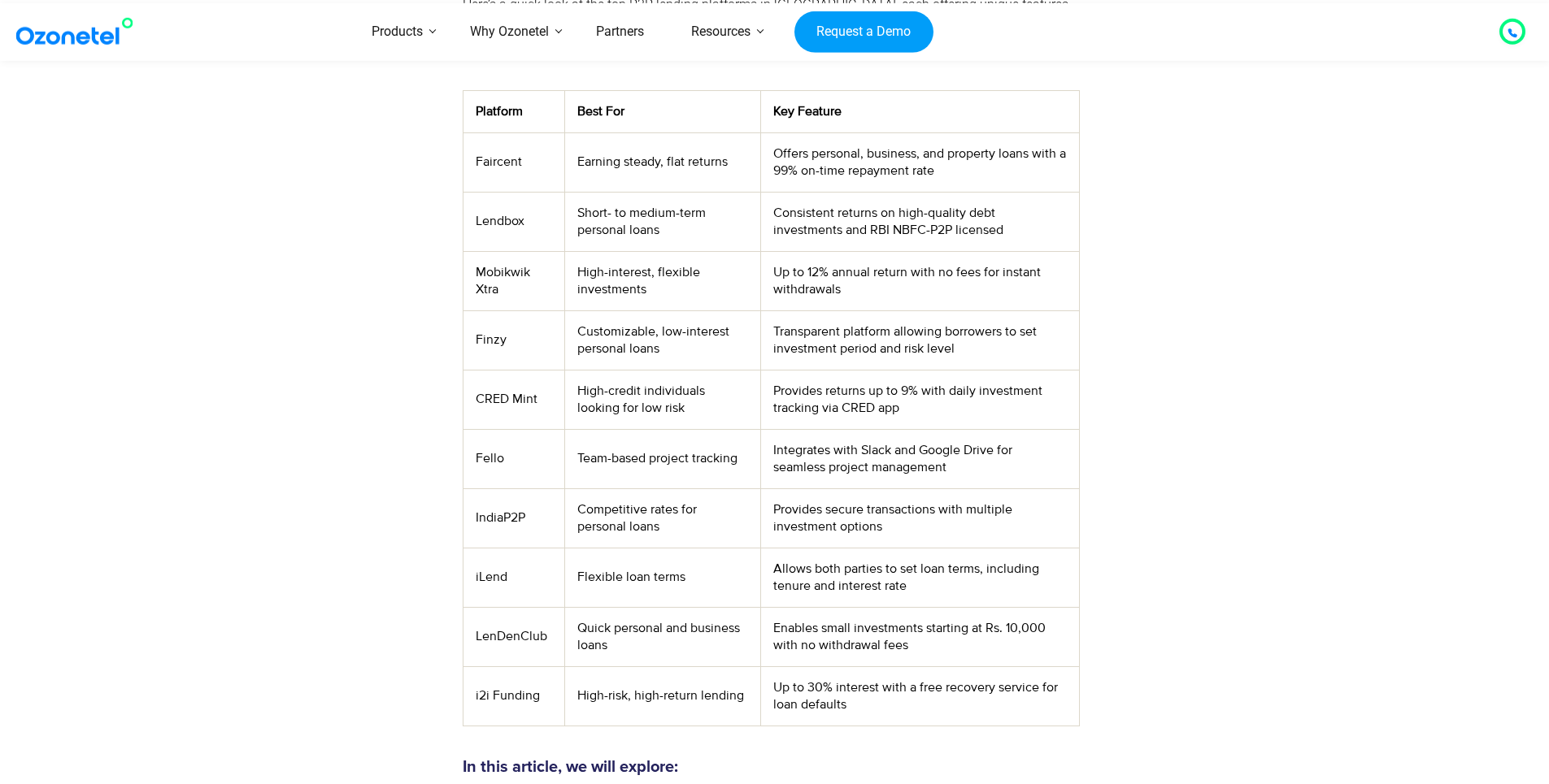
click at [506, 638] on td "LenDenClub" at bounding box center [513, 637] width 102 height 59
click at [506, 636] on td "LenDenClub" at bounding box center [513, 637] width 102 height 59
click at [507, 635] on td "LenDenClub" at bounding box center [513, 637] width 102 height 59
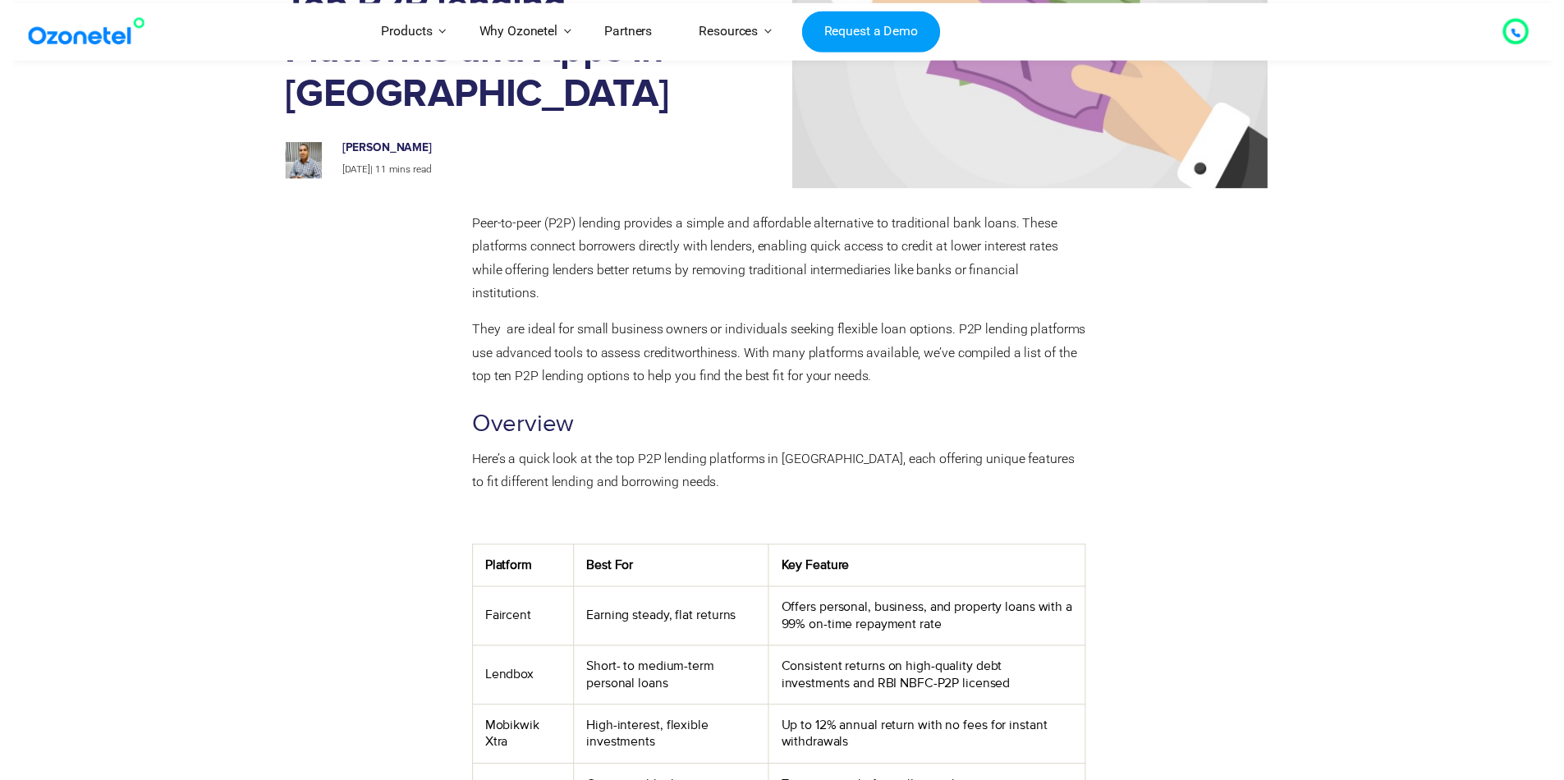
scroll to position [0, 0]
